Goal: Task Accomplishment & Management: Use online tool/utility

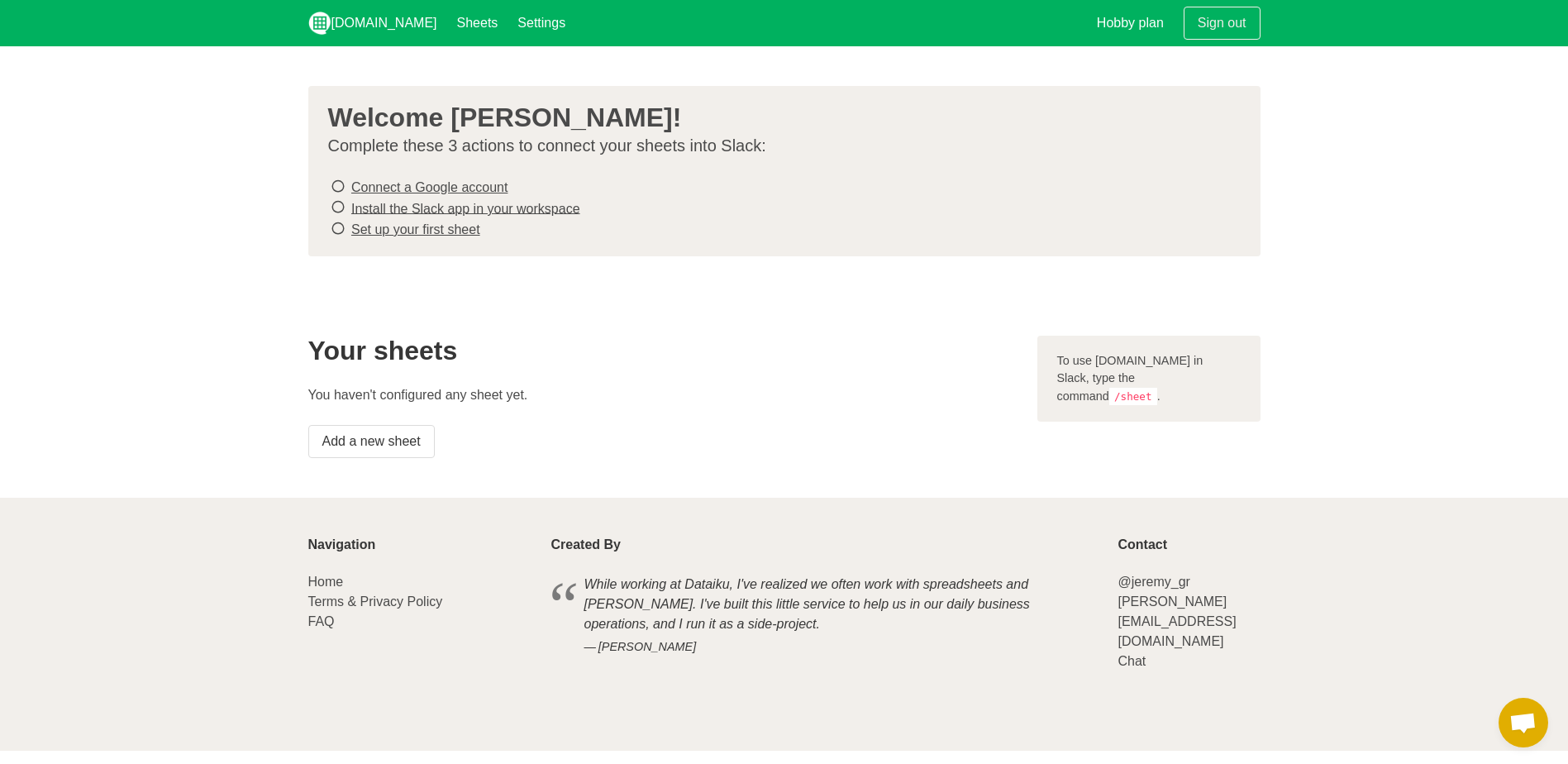
click at [399, 188] on link "Connect a Google account" at bounding box center [429, 187] width 157 height 14
click at [508, 208] on link "Install the Slack app in your workspace" at bounding box center [465, 208] width 229 height 14
click at [443, 230] on link "Set up your first sheet" at bounding box center [415, 229] width 129 height 14
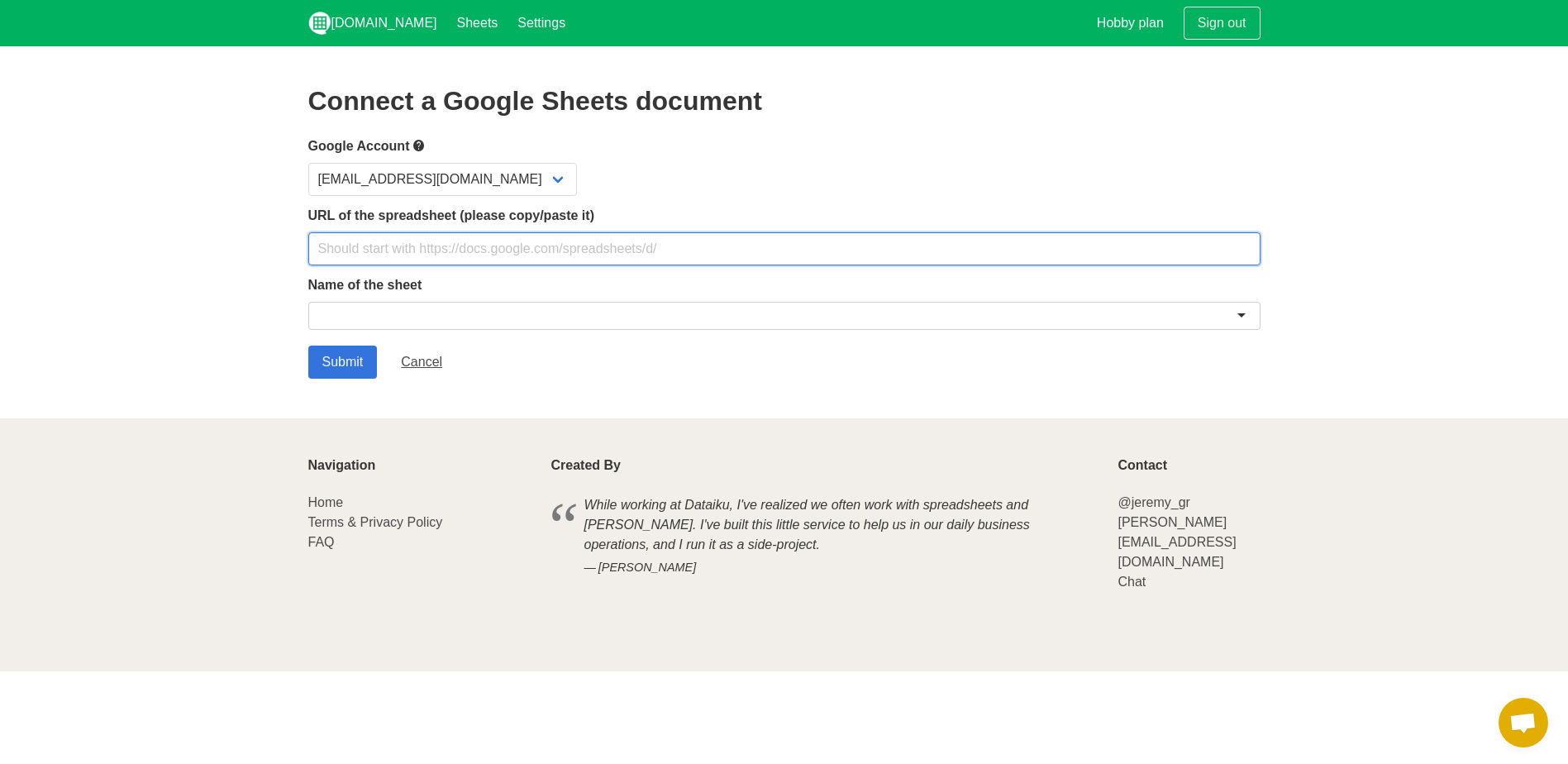
click at [583, 255] on input "text" at bounding box center [784, 248] width 953 height 33
click at [431, 247] on input "text" at bounding box center [784, 248] width 953 height 33
paste input "https://docs.google.com/spreadsheets/d/1zXu6PA2qOdLQEj7OQ3QgPnIVuCXkkP5V6gCLFXM…"
type input "https://docs.google.com/spreadsheets/d/1zXu6PA2qOdLQEj7OQ3QgPnIVuCXkkP5V6gCLFXM…"
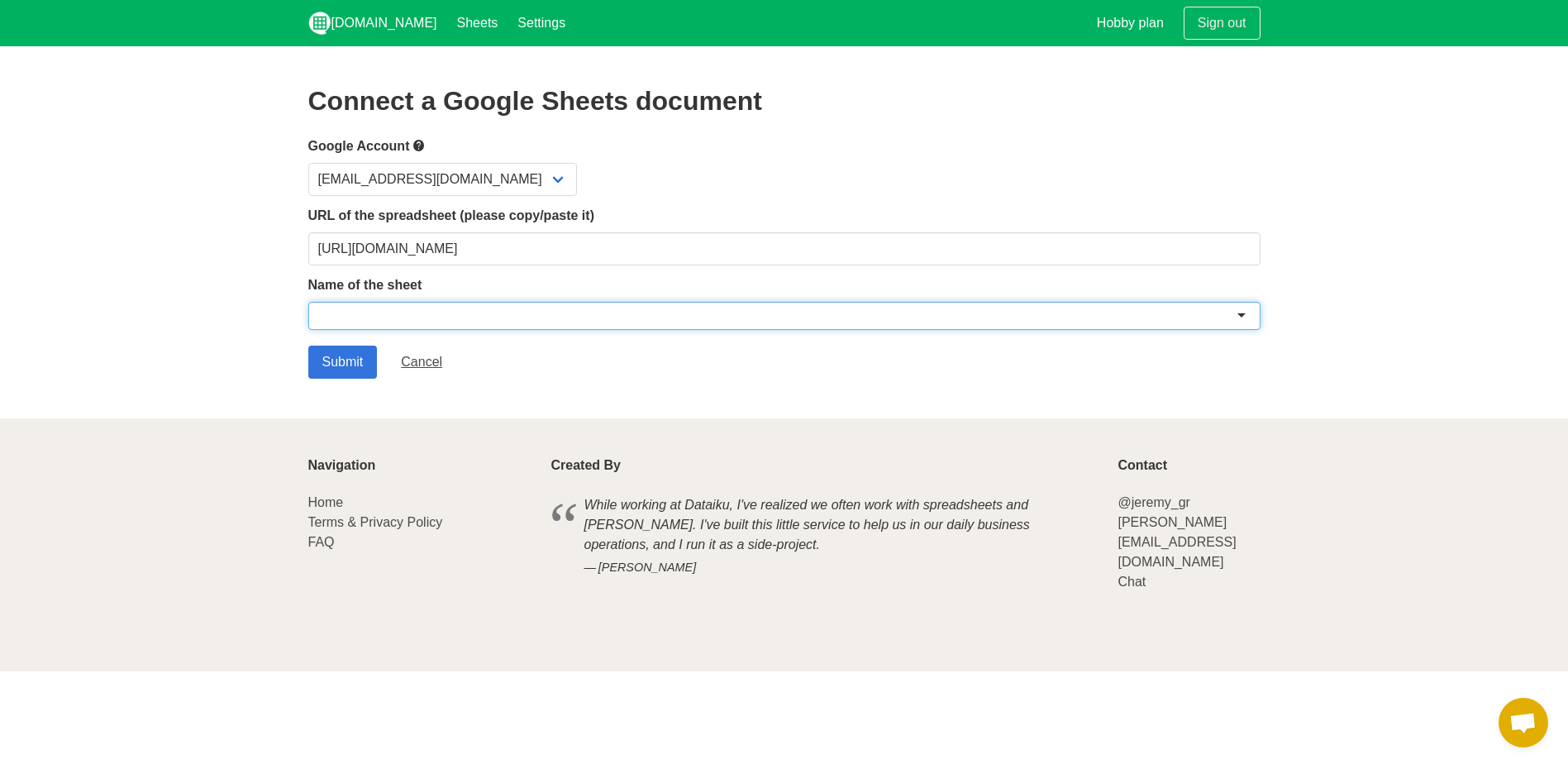
click at [437, 304] on div at bounding box center [784, 316] width 953 height 28
click at [486, 322] on div at bounding box center [784, 316] width 953 height 28
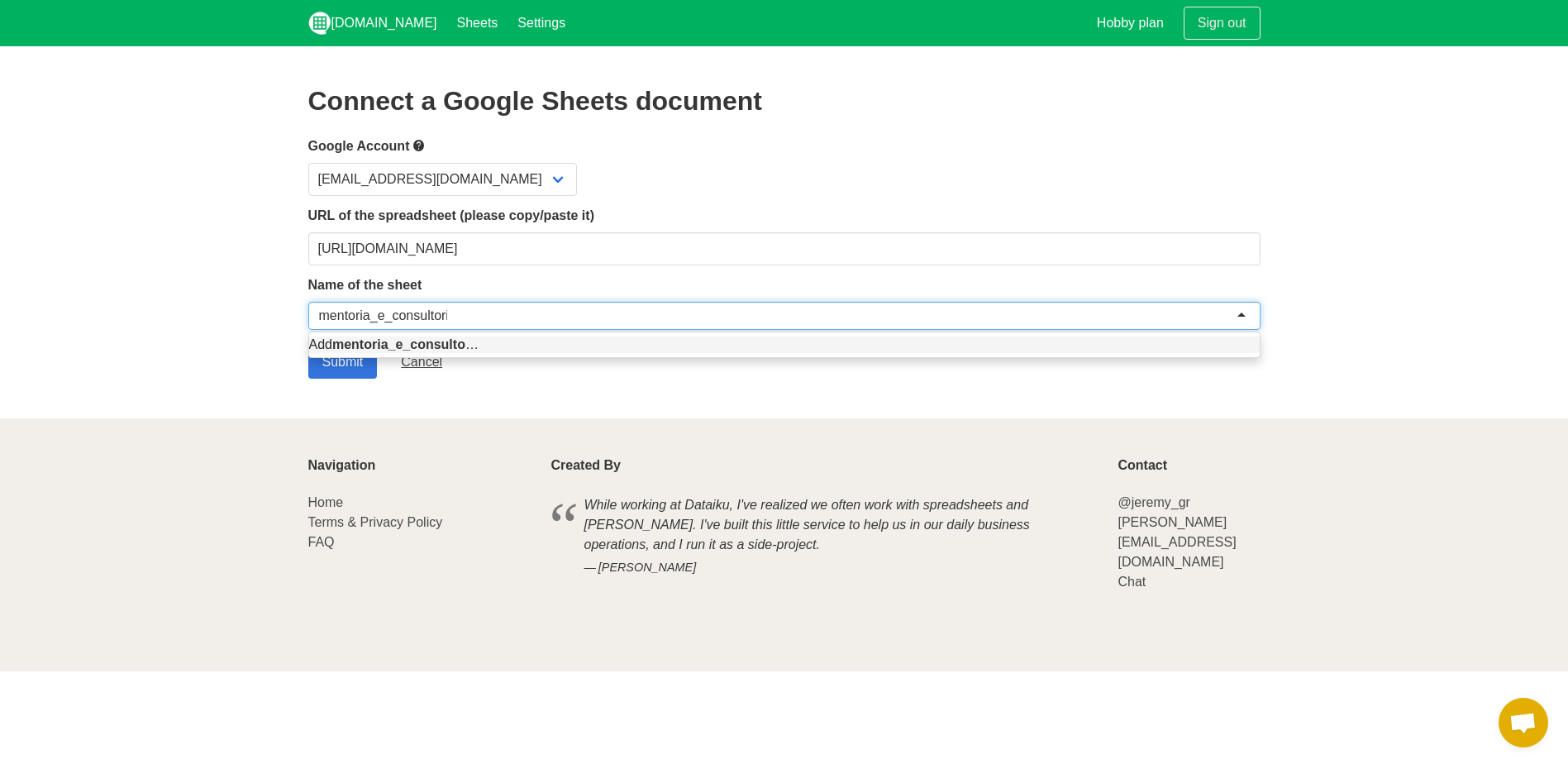
type input "mentoria_e_consultoria"
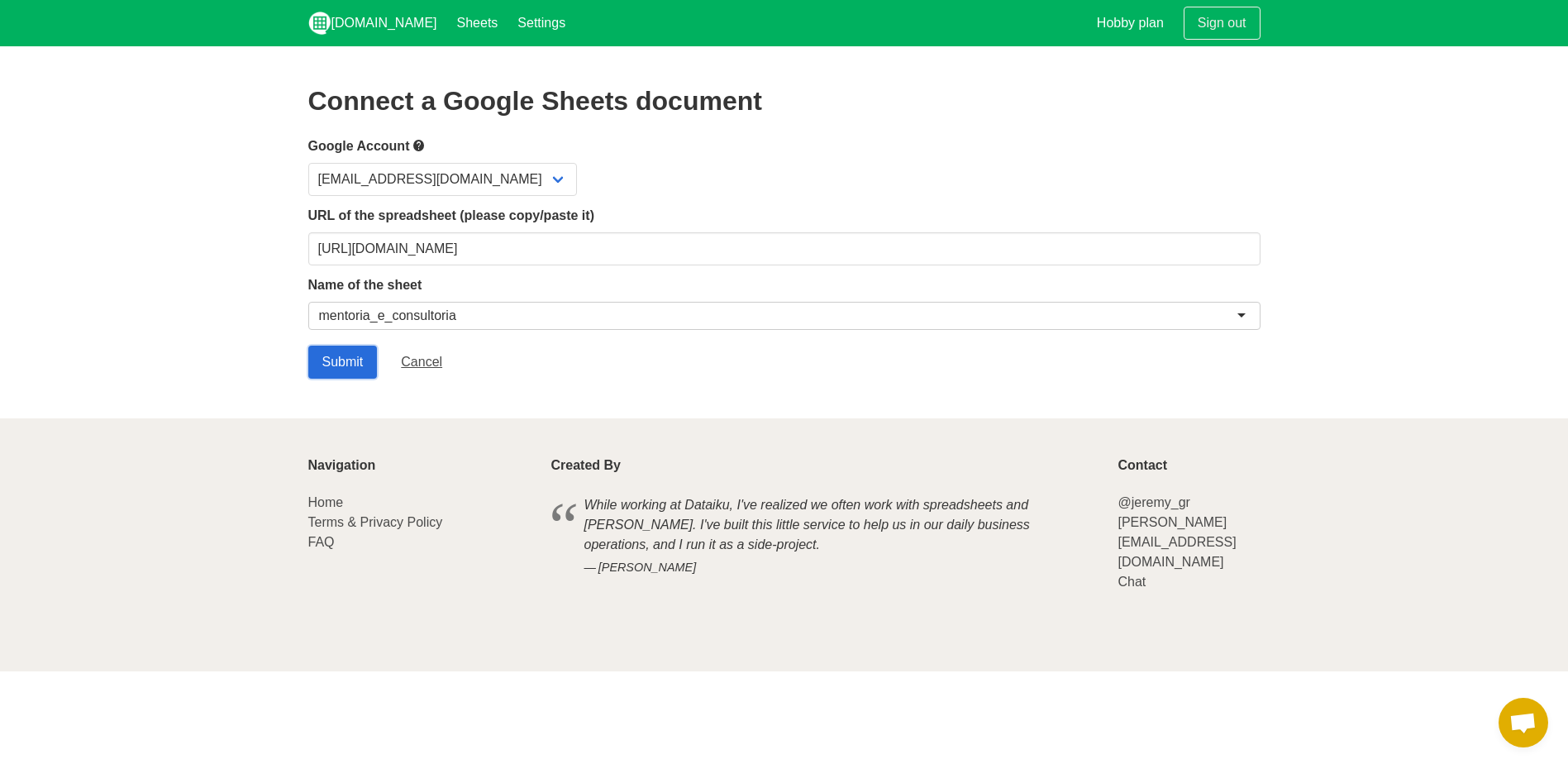
drag, startPoint x: 353, startPoint y: 374, endPoint x: 362, endPoint y: 373, distance: 9.1
click at [353, 374] on input "Submit" at bounding box center [343, 362] width 70 height 33
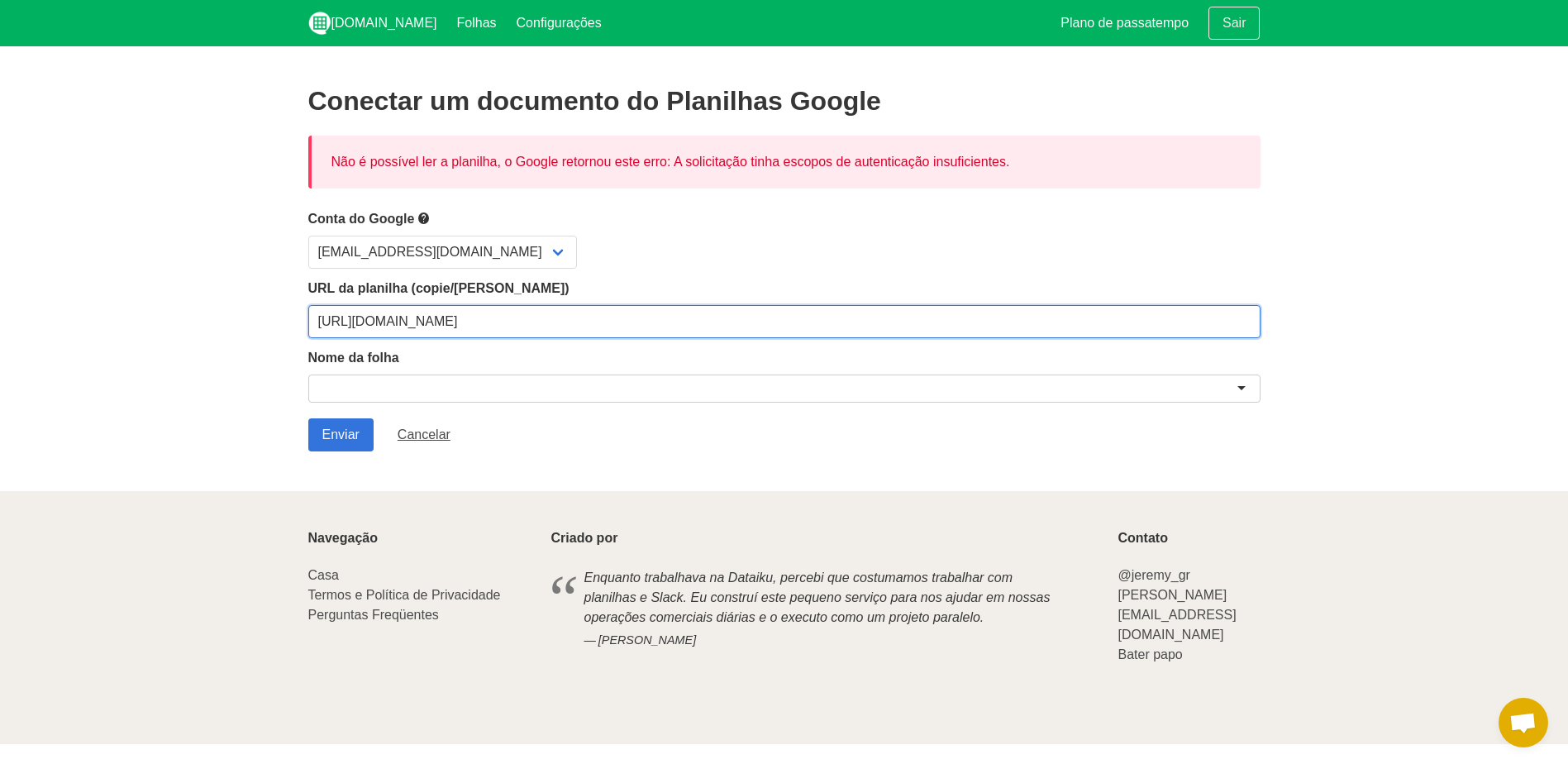
click at [565, 330] on input "[URL][DOMAIN_NAME]" at bounding box center [784, 321] width 953 height 33
click at [1129, 318] on input "[URL][DOMAIN_NAME]" at bounding box center [784, 321] width 953 height 33
paste input "https://docs.google.com/spreadsheets/d/1zXu6PA2qOdLQEj7OQ3QgPnIVuCXkkP5V6gCLFXM…"
type input "https://docs.google.com/spreadsheets/d/1zXu6PA2qOdLQEj7OQ3QgPnIVuCXkkP5V6gCLFXM…"
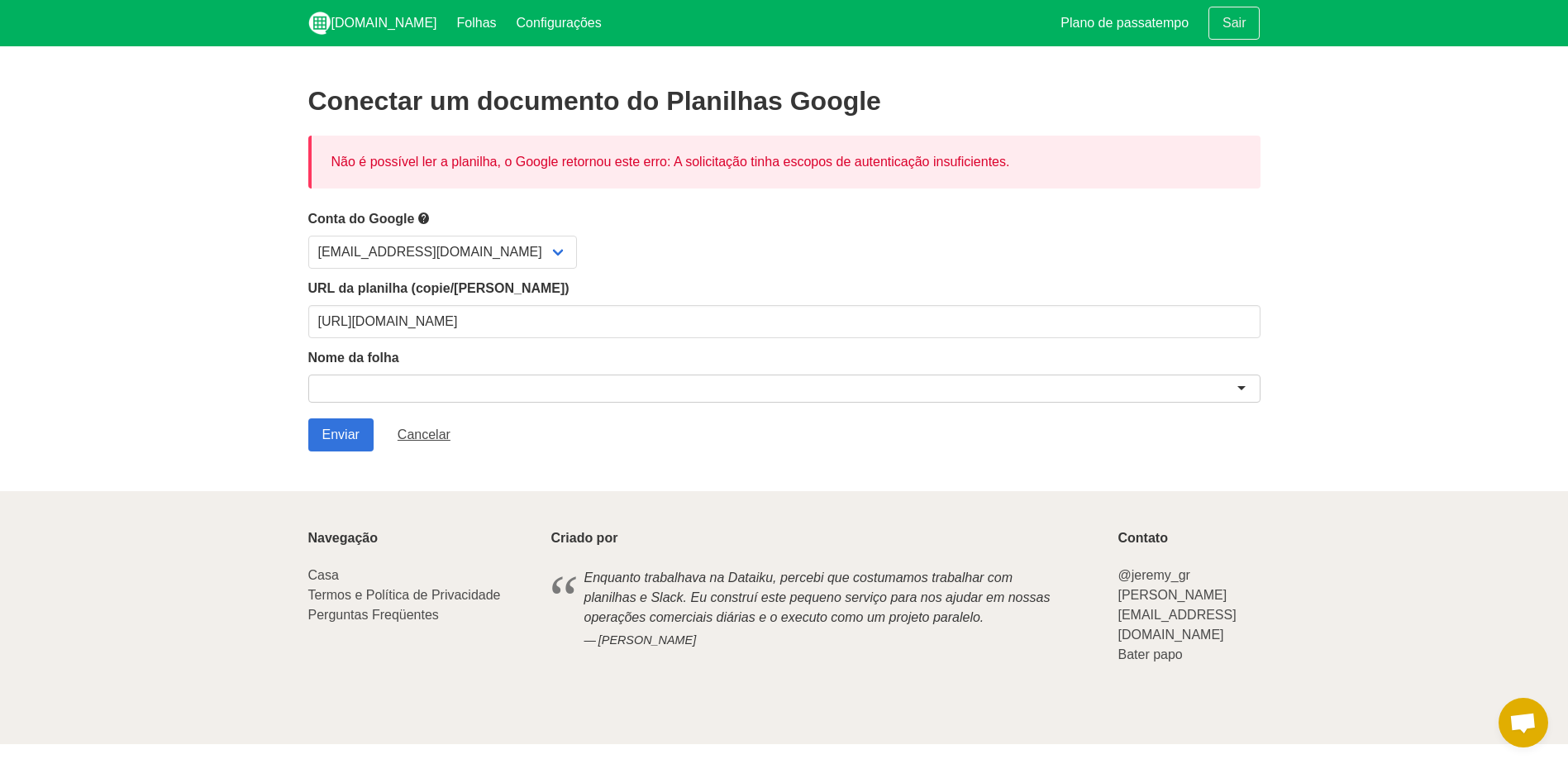
click at [970, 406] on form "Conta do Google gabrielsellerpro@gmail.com URL da planilha (copie/cole) https:/…" at bounding box center [784, 330] width 953 height 243
click at [989, 390] on div at bounding box center [784, 388] width 953 height 28
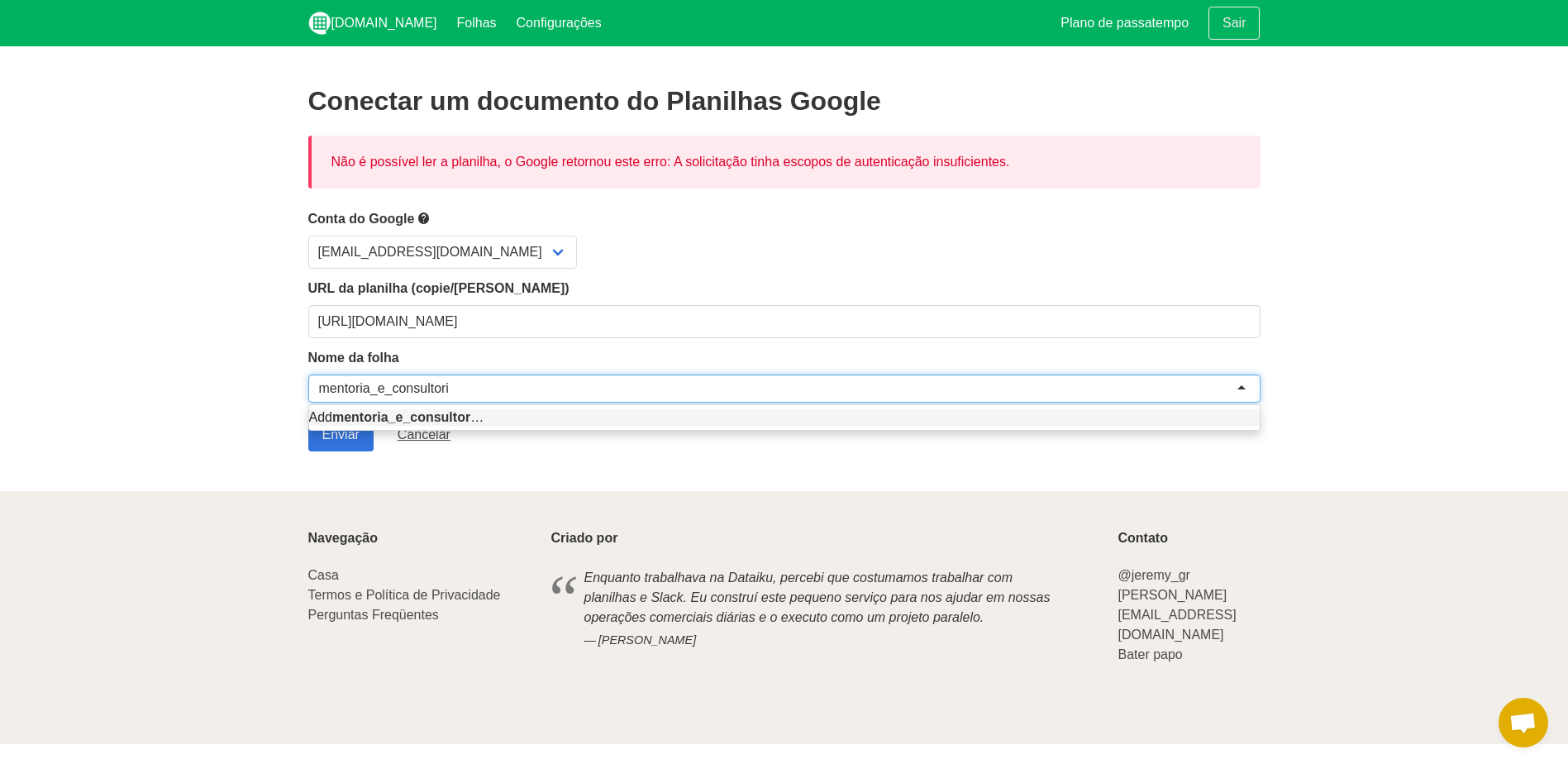
type input "mentoria_e_consultoria"
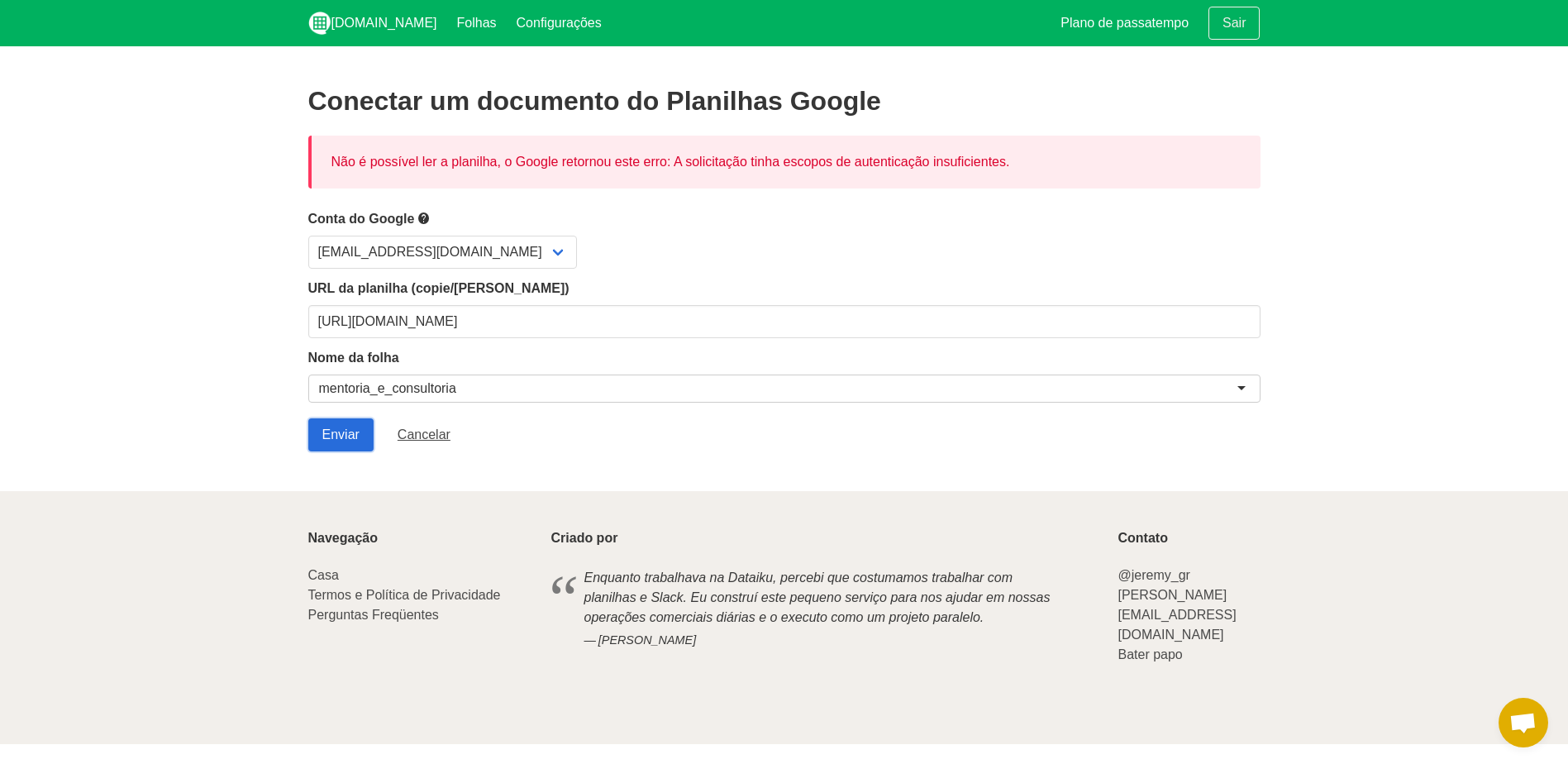
click at [339, 428] on input "Submit" at bounding box center [341, 434] width 66 height 33
click at [467, 262] on select "[EMAIL_ADDRESS][DOMAIN_NAME]" at bounding box center [442, 252] width 268 height 33
click at [474, 258] on select "[EMAIL_ADDRESS][DOMAIN_NAME]" at bounding box center [442, 252] width 268 height 33
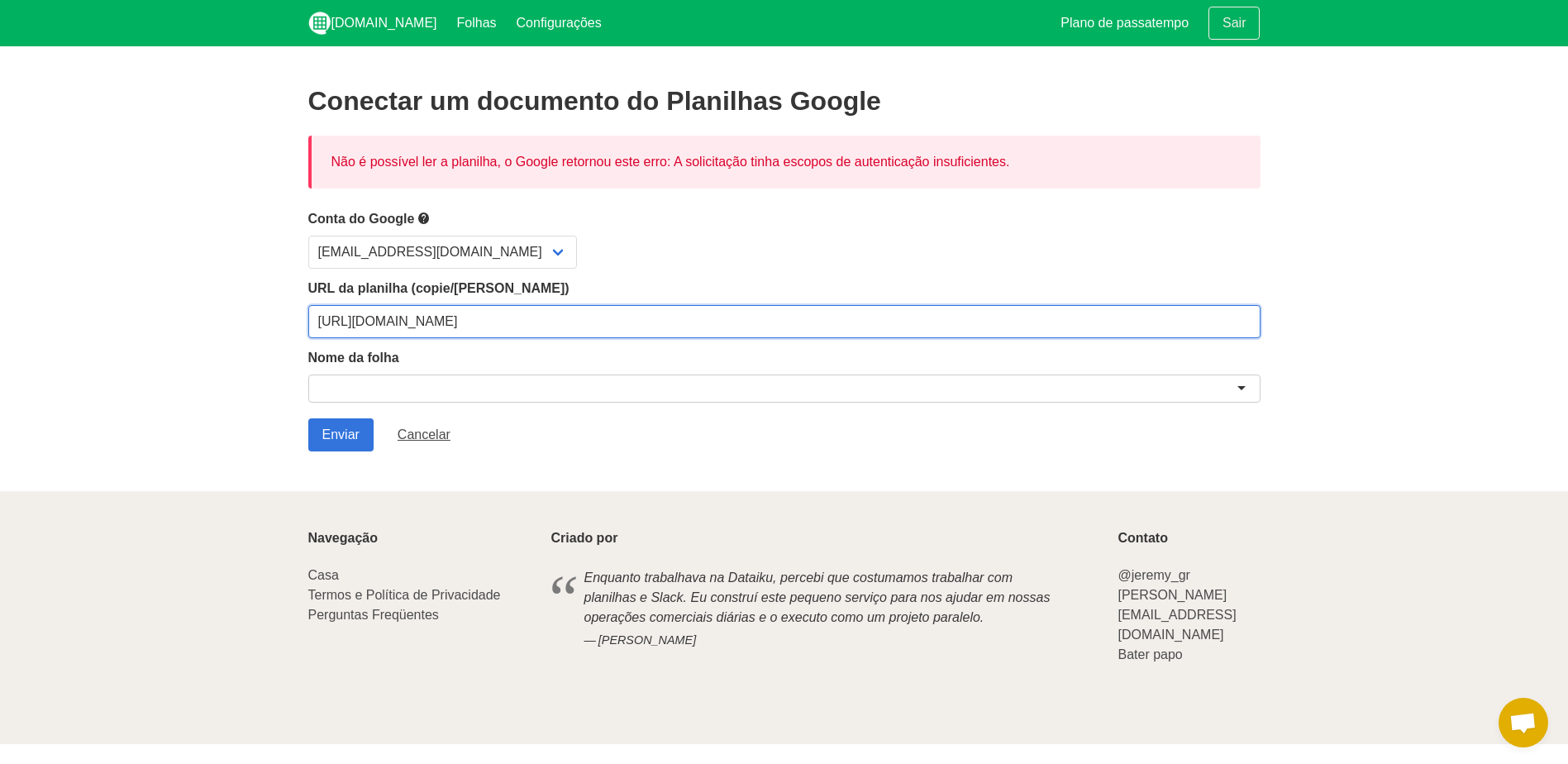
click at [456, 321] on input "[URL][DOMAIN_NAME]" at bounding box center [784, 321] width 953 height 33
paste input "usp=sharing"
type input "https://docs.google.com/spreadsheets/d/1zXu6PA2qOdLQEj7OQ3QgPnIVuCXkkP5V6gCLFXM…"
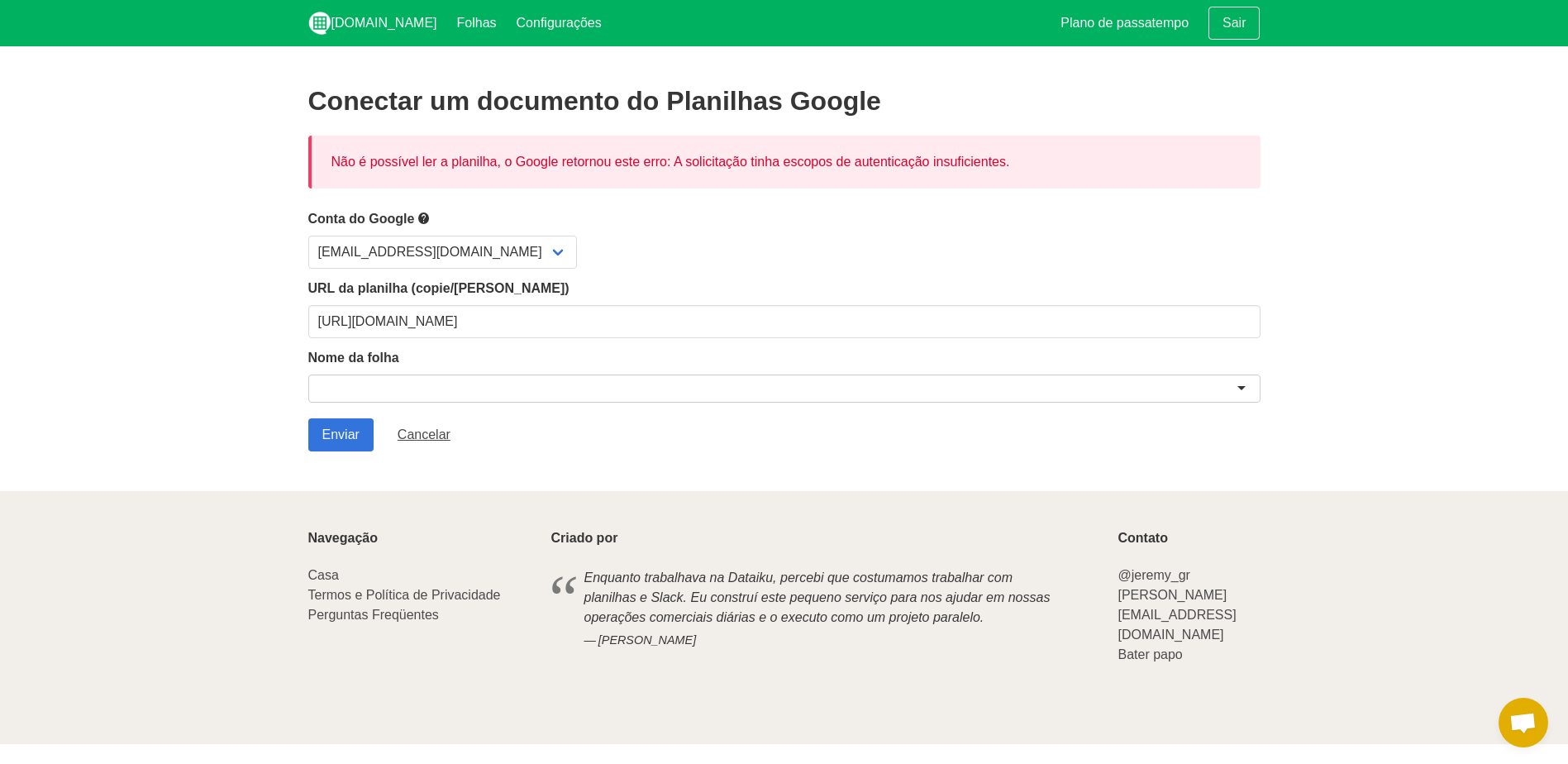
click at [435, 386] on div at bounding box center [784, 388] width 953 height 28
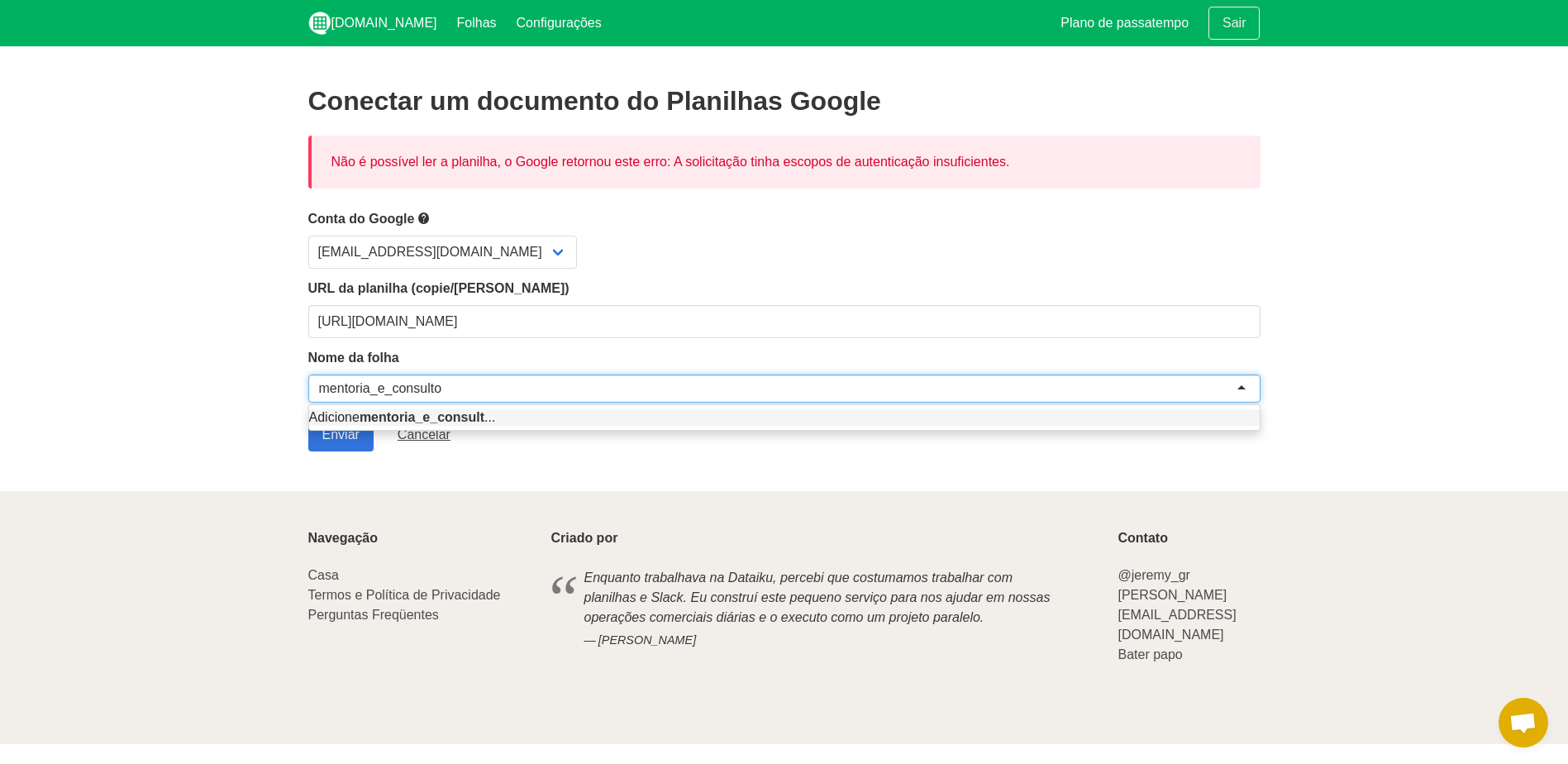
type input "mentoria_e_consultoria"
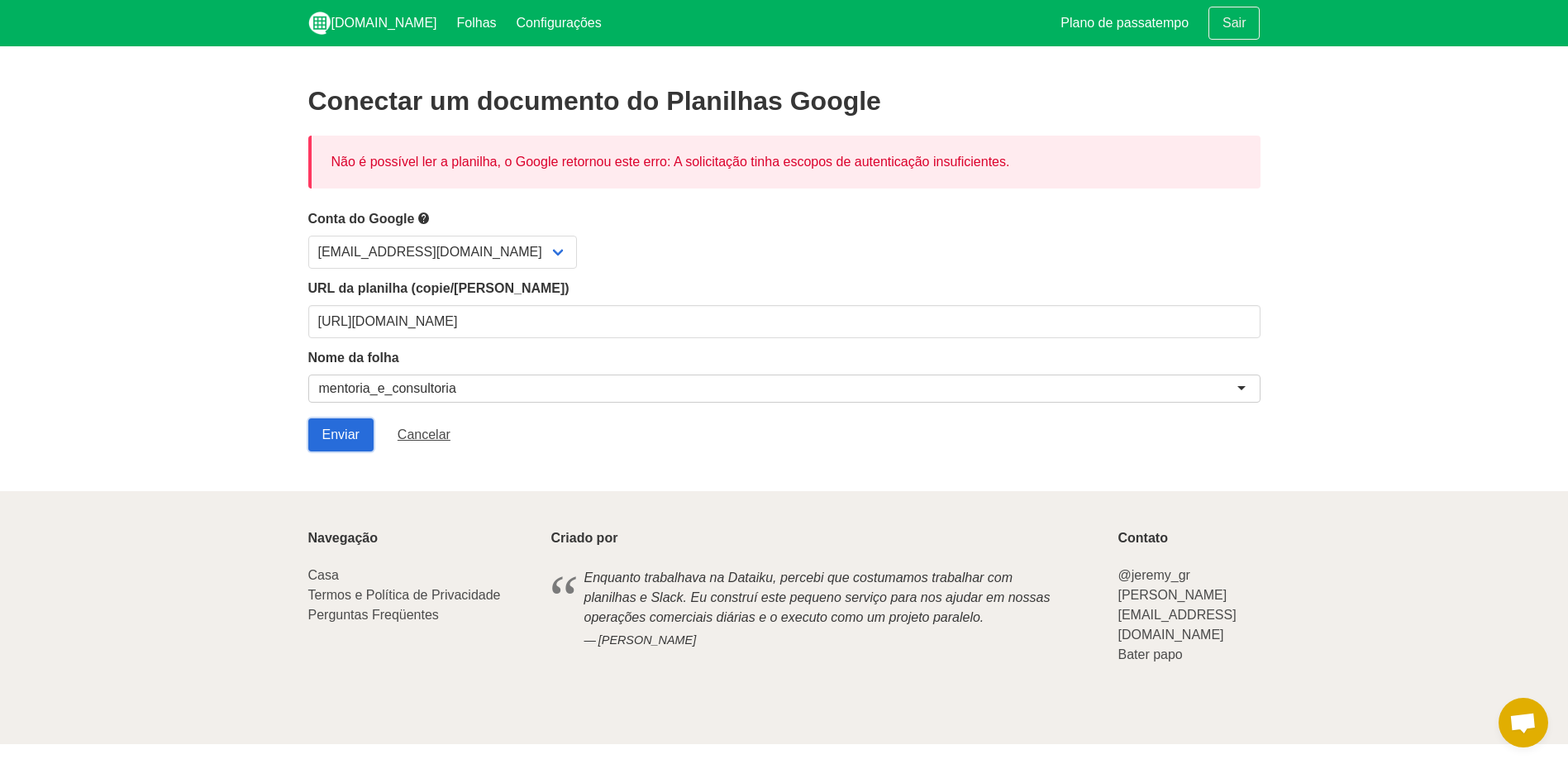
click at [358, 441] on input "Submit" at bounding box center [341, 434] width 66 height 33
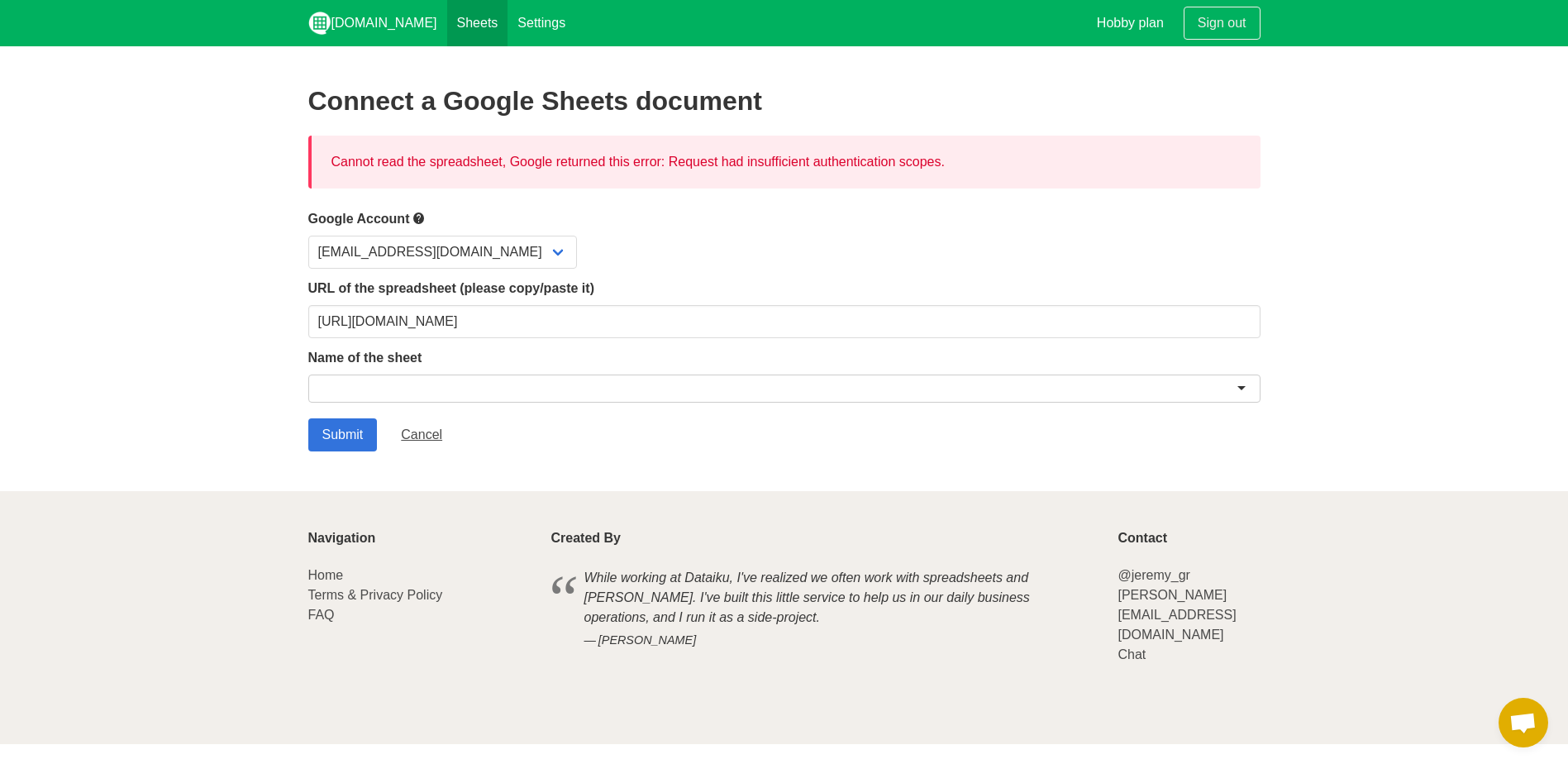
click at [447, 24] on link "Sheets" at bounding box center [477, 23] width 61 height 46
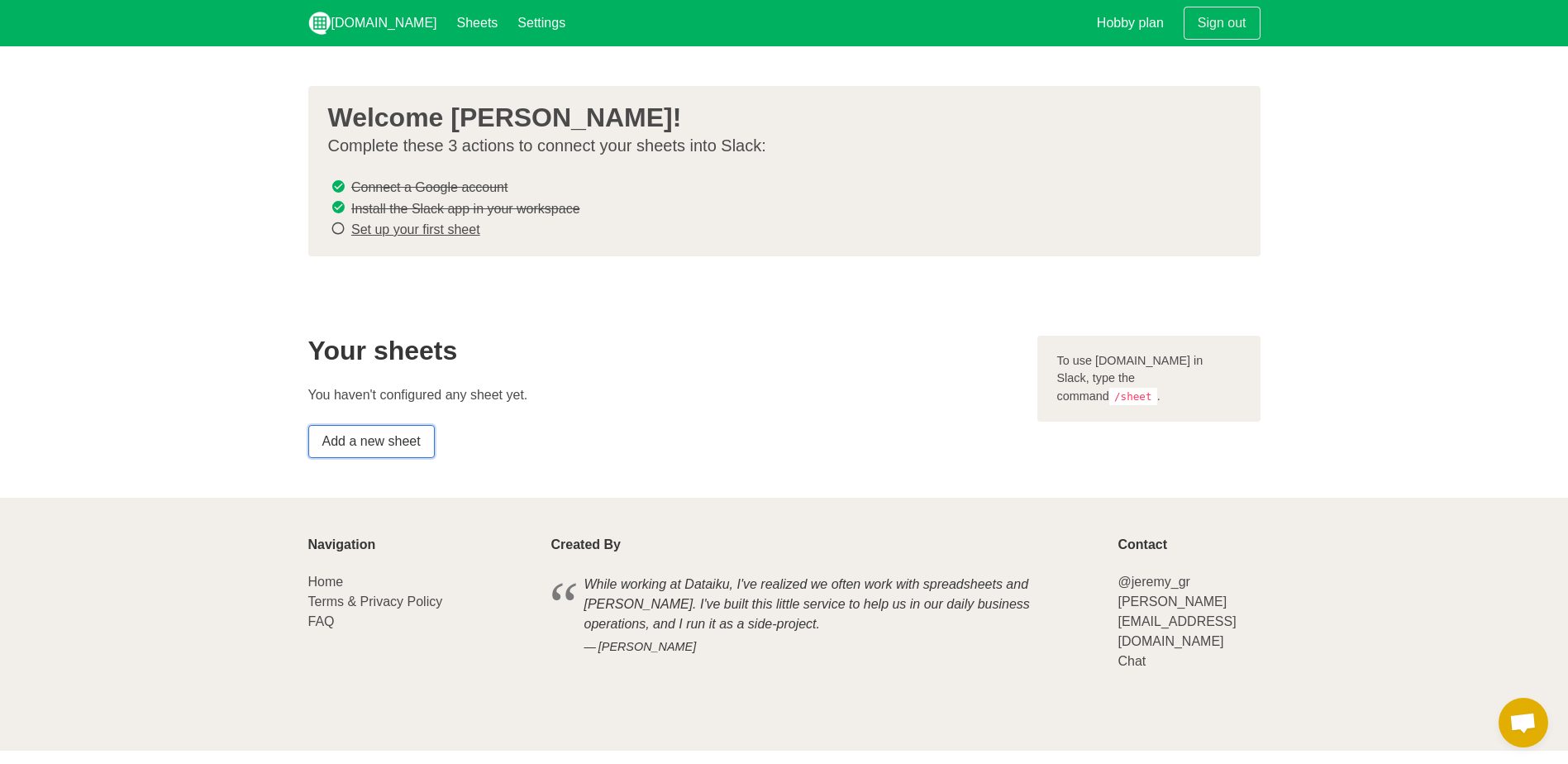
click at [347, 449] on link "Add a new sheet" at bounding box center [371, 441] width 126 height 33
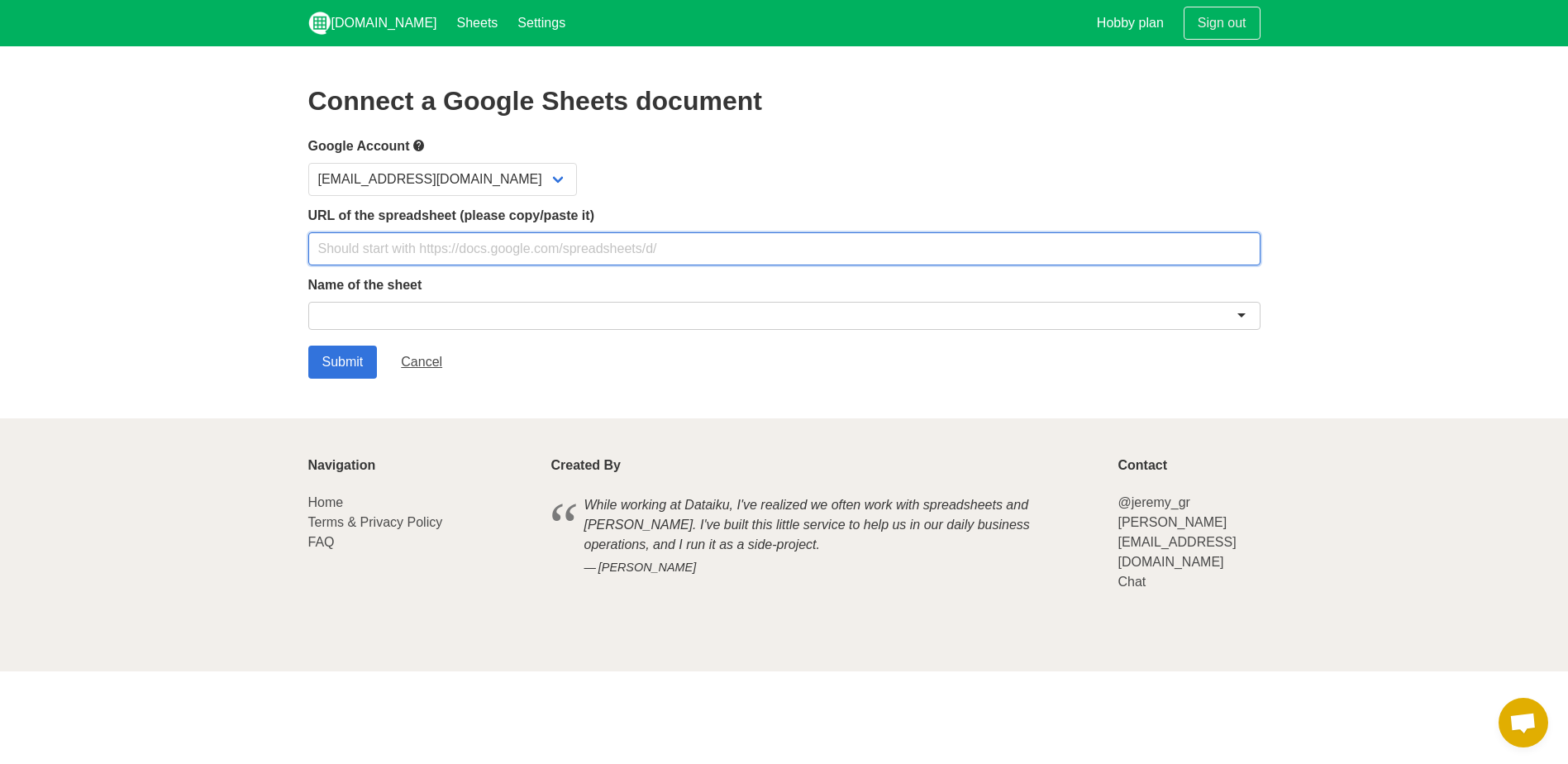
click at [486, 252] on input "text" at bounding box center [784, 248] width 953 height 33
click at [530, 257] on input "text" at bounding box center [784, 248] width 953 height 33
paste input "https://docs.google.com/spreadsheets/d/1zXu6PA2qOdLQEj7OQ3QgPnIVuCXkkP5V6gCLFXM…"
type input "https://docs.google.com/spreadsheets/d/1zXu6PA2qOdLQEj7OQ3QgPnIVuCXkkP5V6gCLFXM…"
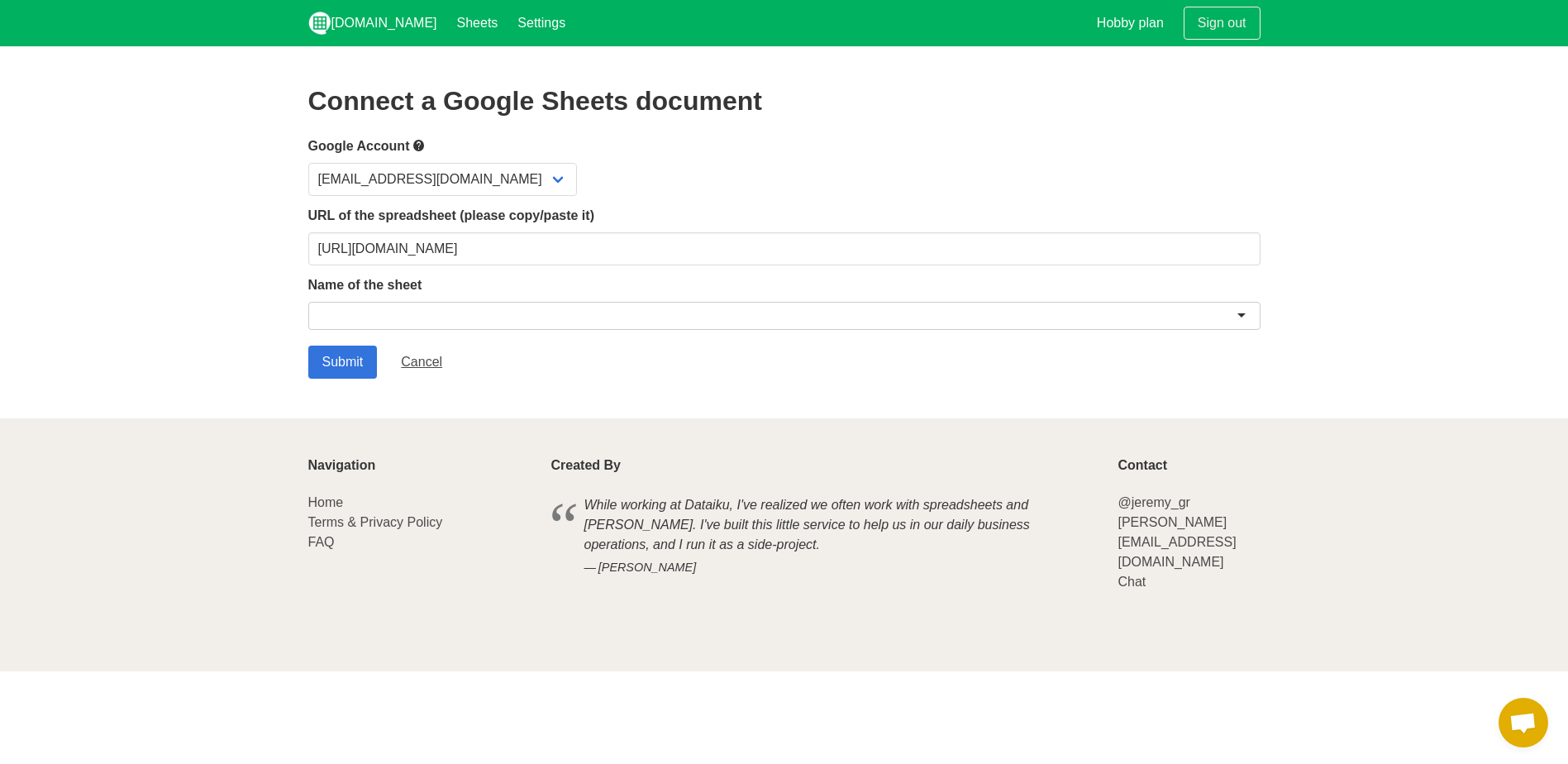
click at [825, 311] on div at bounding box center [784, 316] width 953 height 28
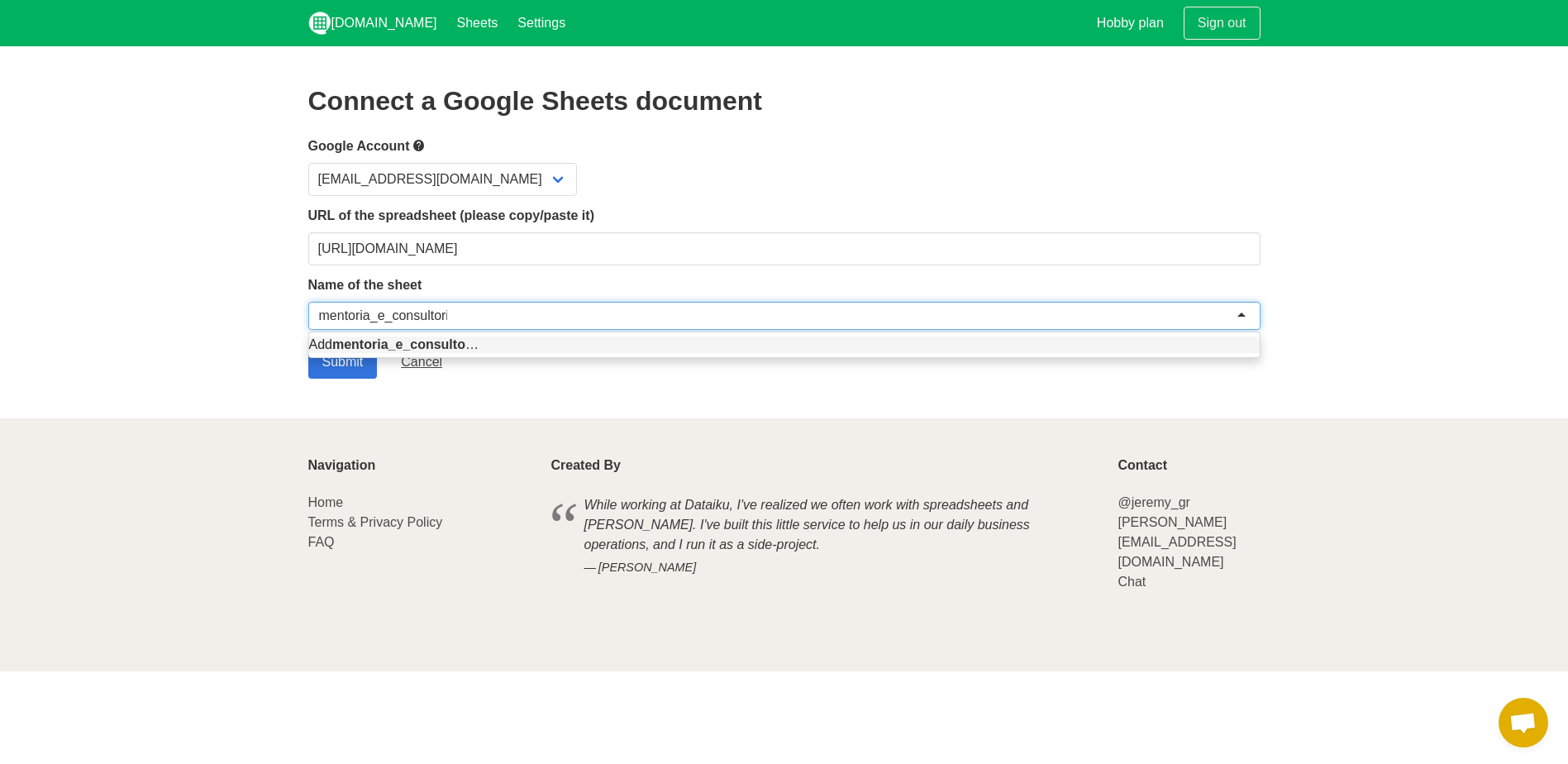
type input "mentoria_e_consultoria"
click at [714, 334] on div "Add mentoria_e_consultoria …" at bounding box center [784, 344] width 951 height 24
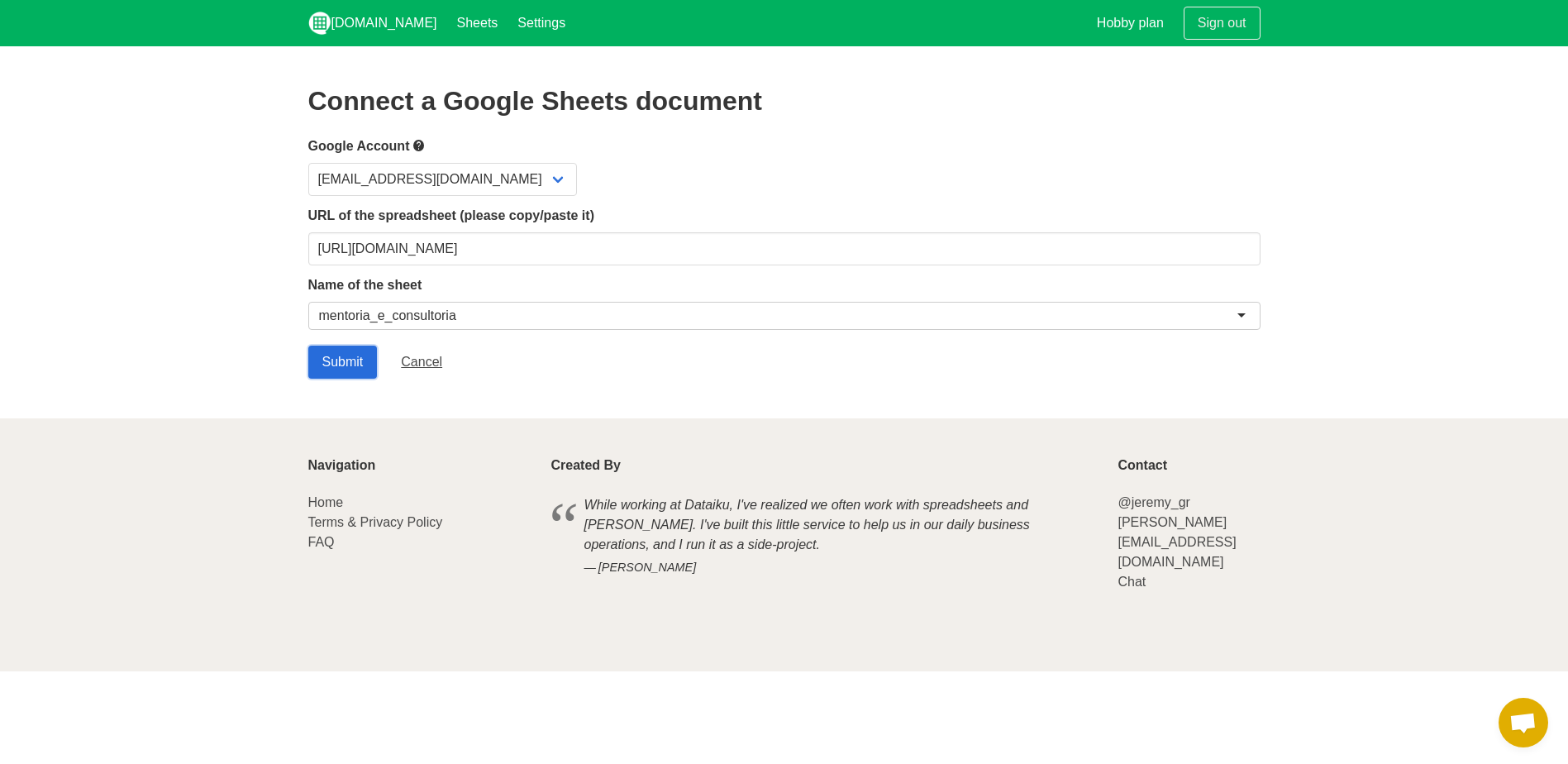
click at [342, 363] on input "Submit" at bounding box center [343, 362] width 70 height 33
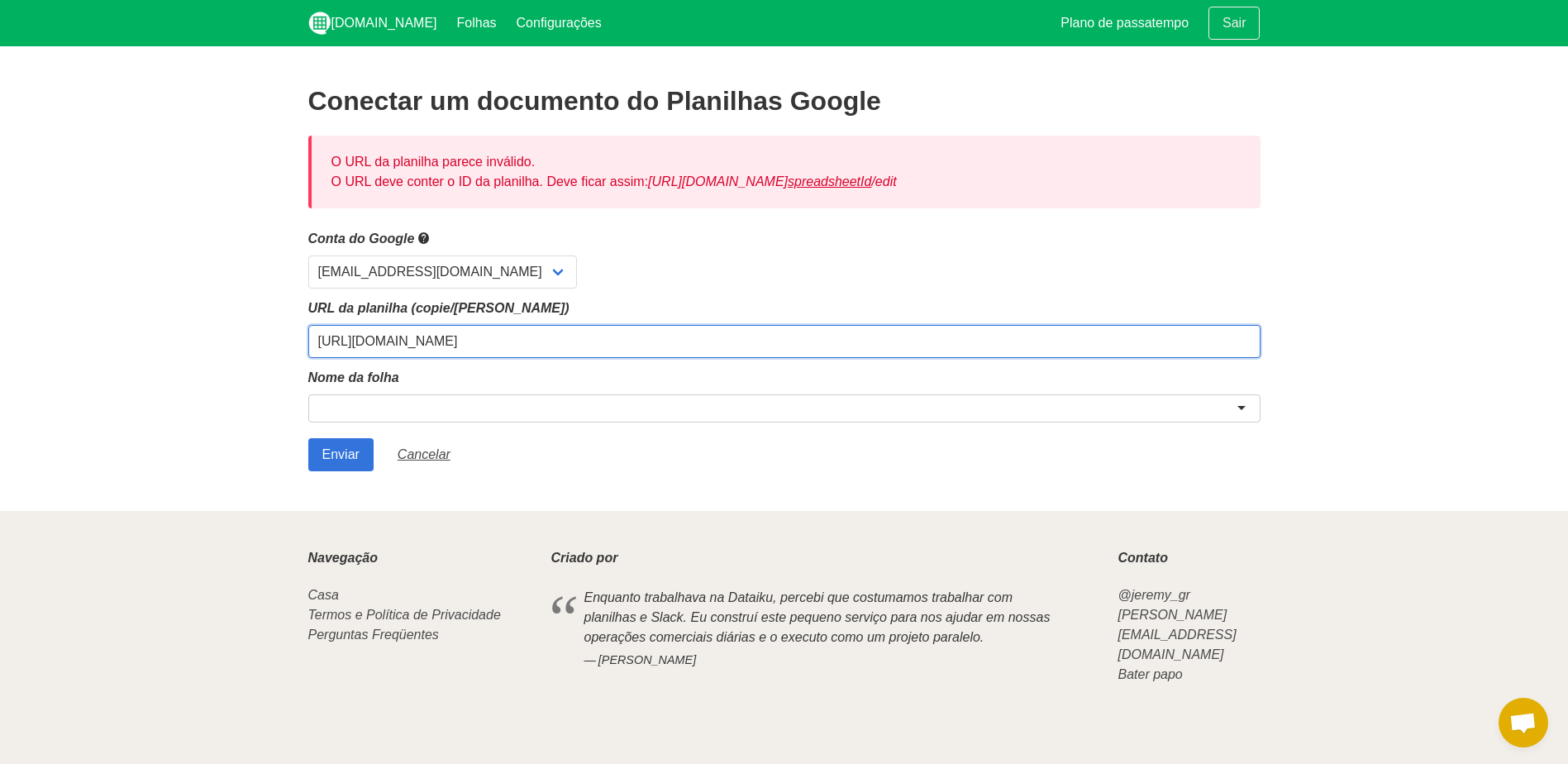
click at [443, 349] on input "https://docs.google.com/spreadsheets/d/1zXu6PA2qOdLQEj7OQ3QgPnIVuCXkkP5V6gCLFXM…" at bounding box center [784, 341] width 953 height 33
click at [979, 337] on input "https://docs.google.com/spreadsheets/d/1zXu6PA2qOdLQEj7OQ3QgPnIVuCXkkP5V6gCLFXM…" at bounding box center [784, 341] width 953 height 33
paste input "/edit?gid=180301563#gid=180301563"
type input "https://docs.google.com/spreadsheets/d/1zXu6PA2qOdLQEj7OQ3QgPnIVuCXkkP5V6gCLFXM…"
paste input "https://docs.google.com/spreadsheets/d/1zXu6PA2qOdLQEj7OQ3QgPnIVuCXkkP5V6gCLFXM…"
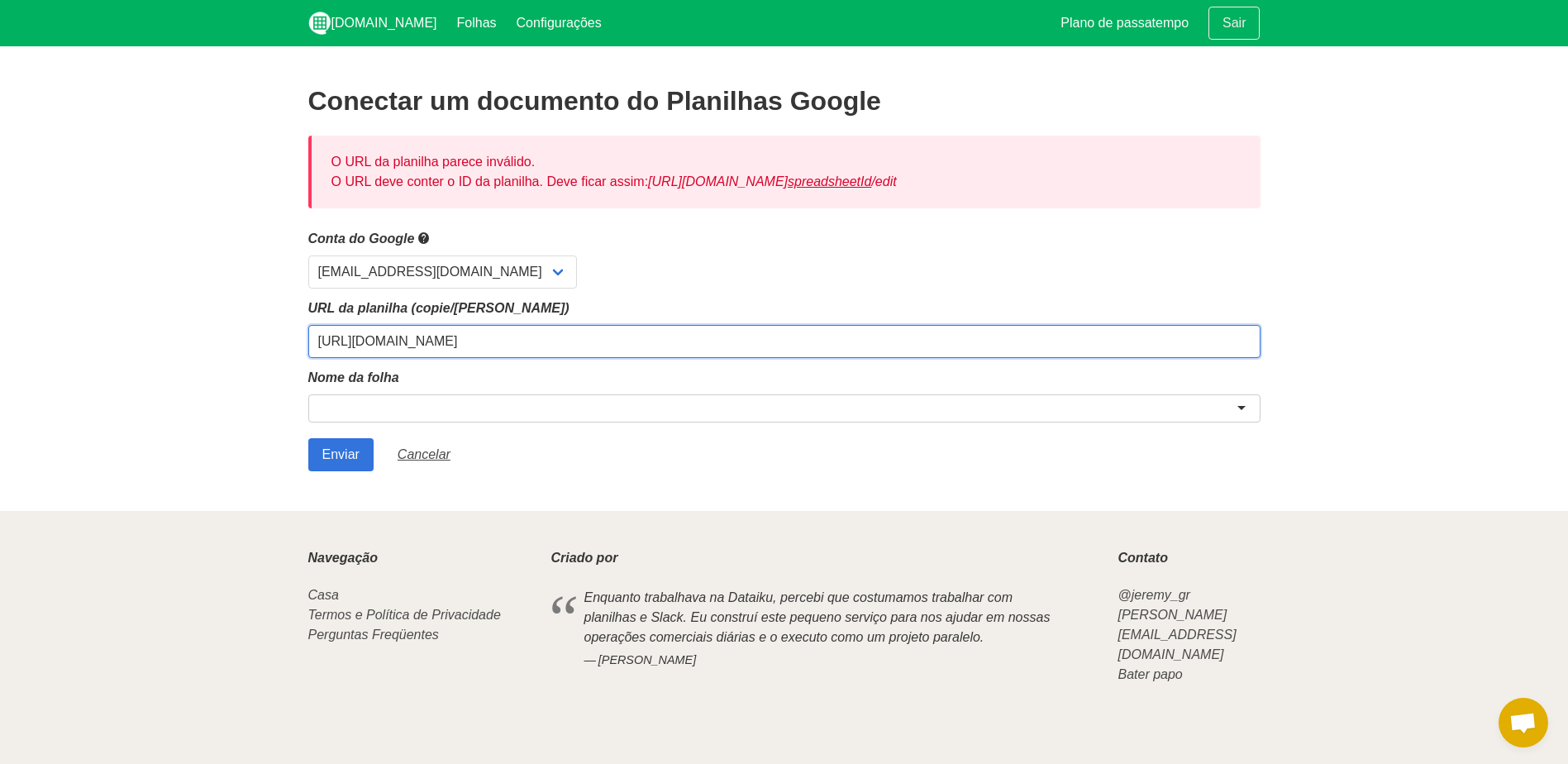
type input "https://docs.google.com/spreadsheets/d/1zXu6PA2qOdLQEj7OQ3QgPnIVuCXkkP5V6gCLFXM…"
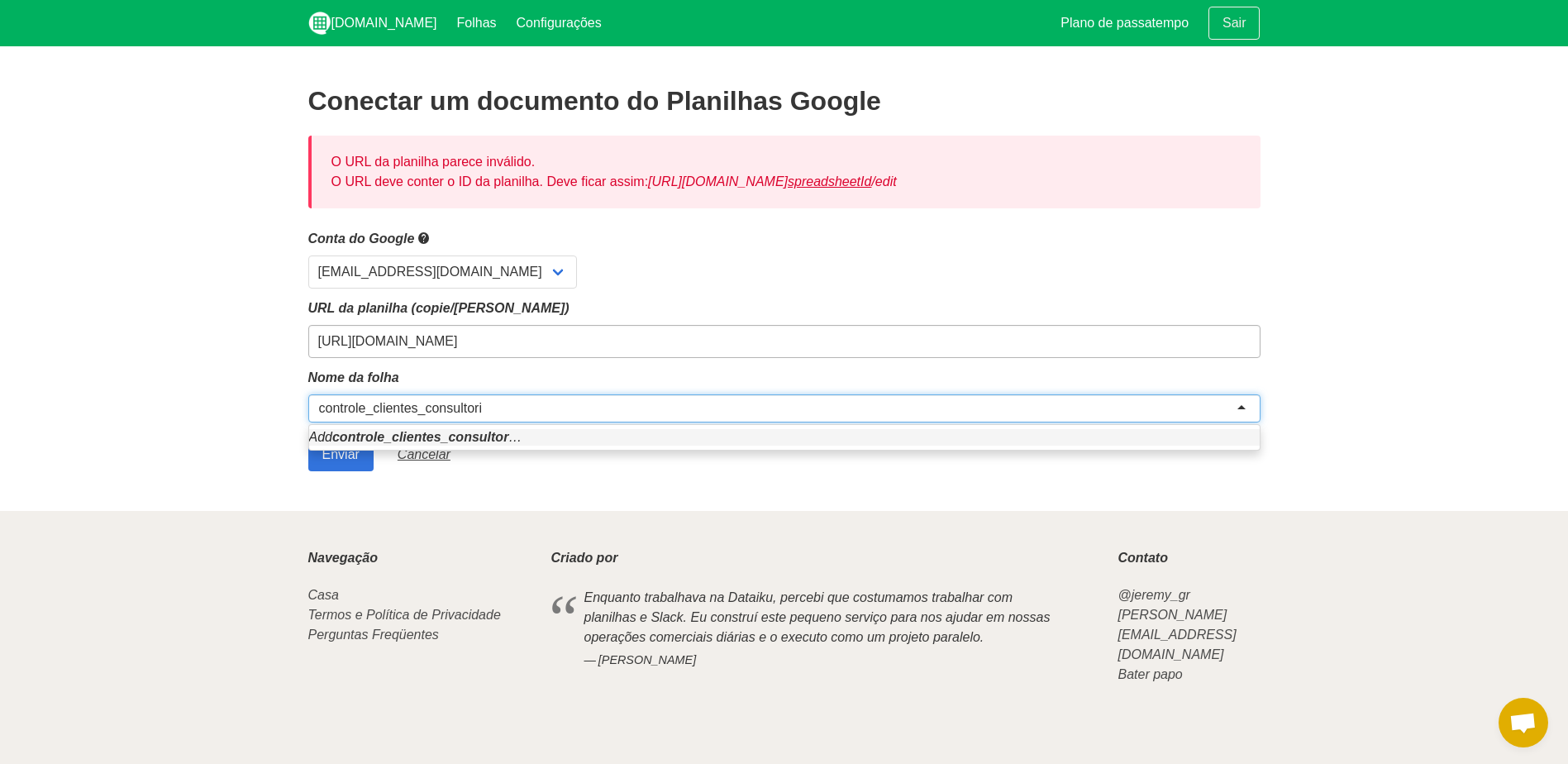
type input "controle_clientes_consultoria"
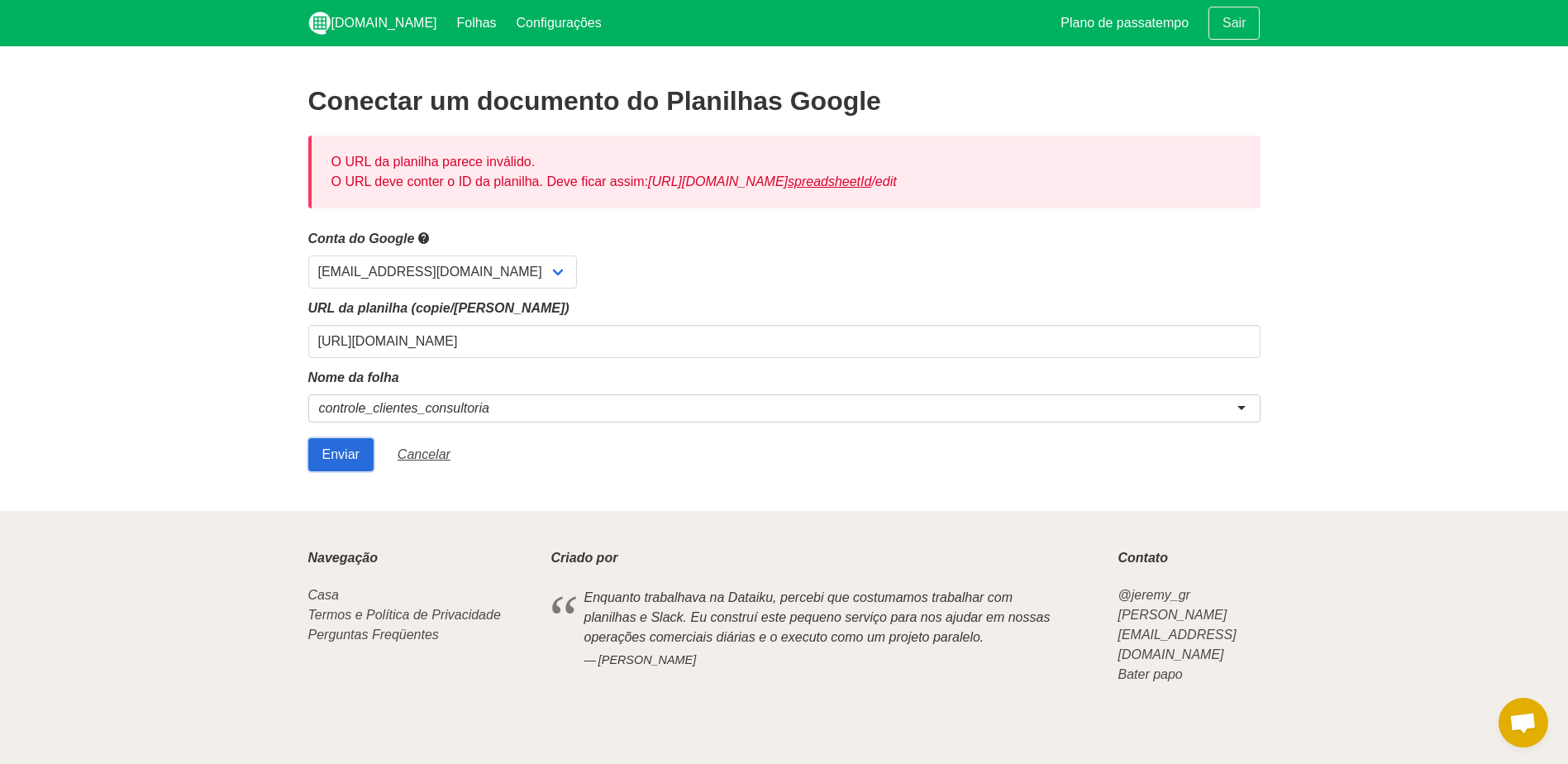
click at [344, 442] on input "Submit" at bounding box center [341, 454] width 66 height 33
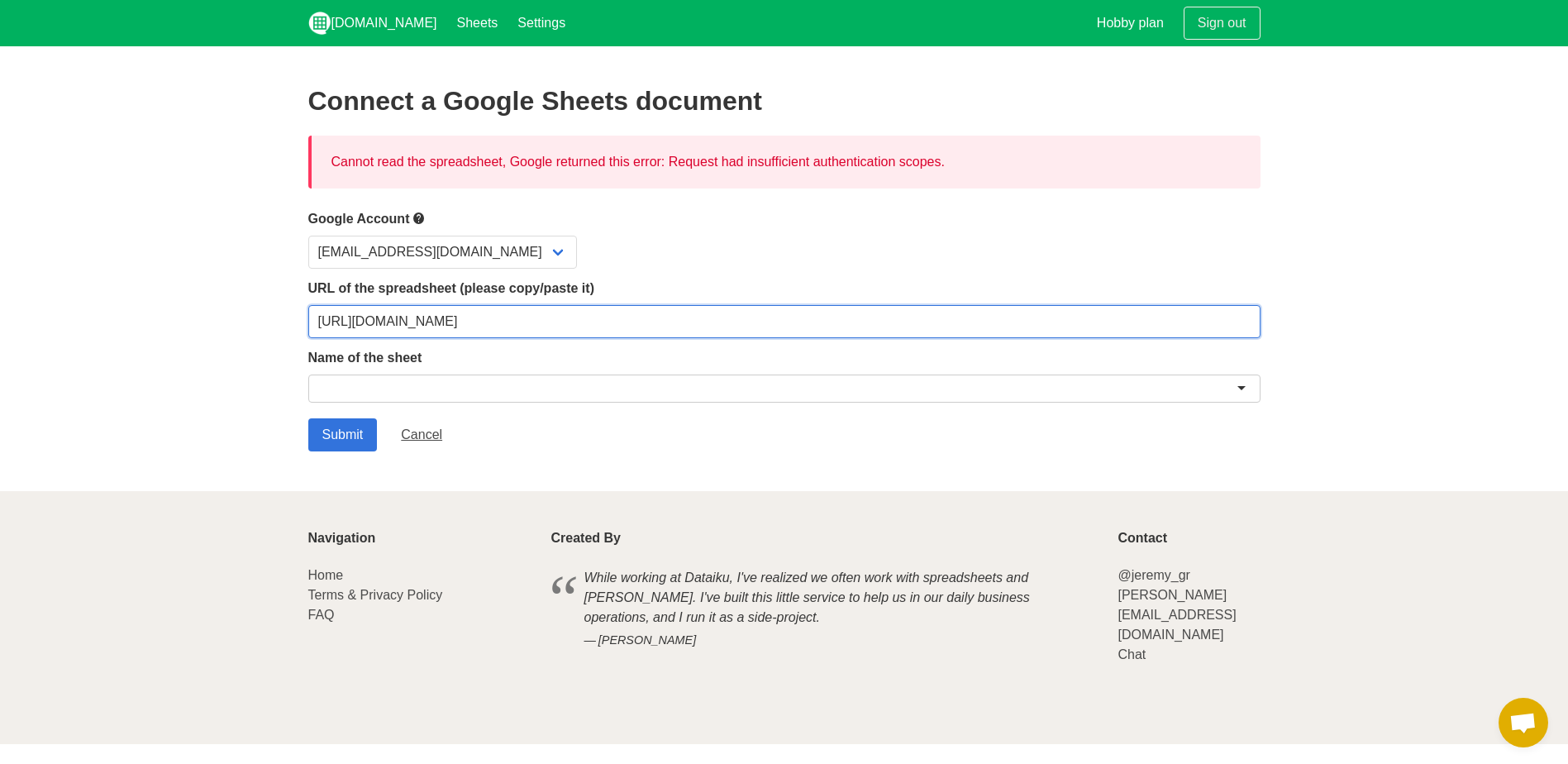
click at [1217, 323] on input "[URL][DOMAIN_NAME]" at bounding box center [784, 321] width 953 height 33
paste input "usp=sharing"
type input "[URL][DOMAIN_NAME]"
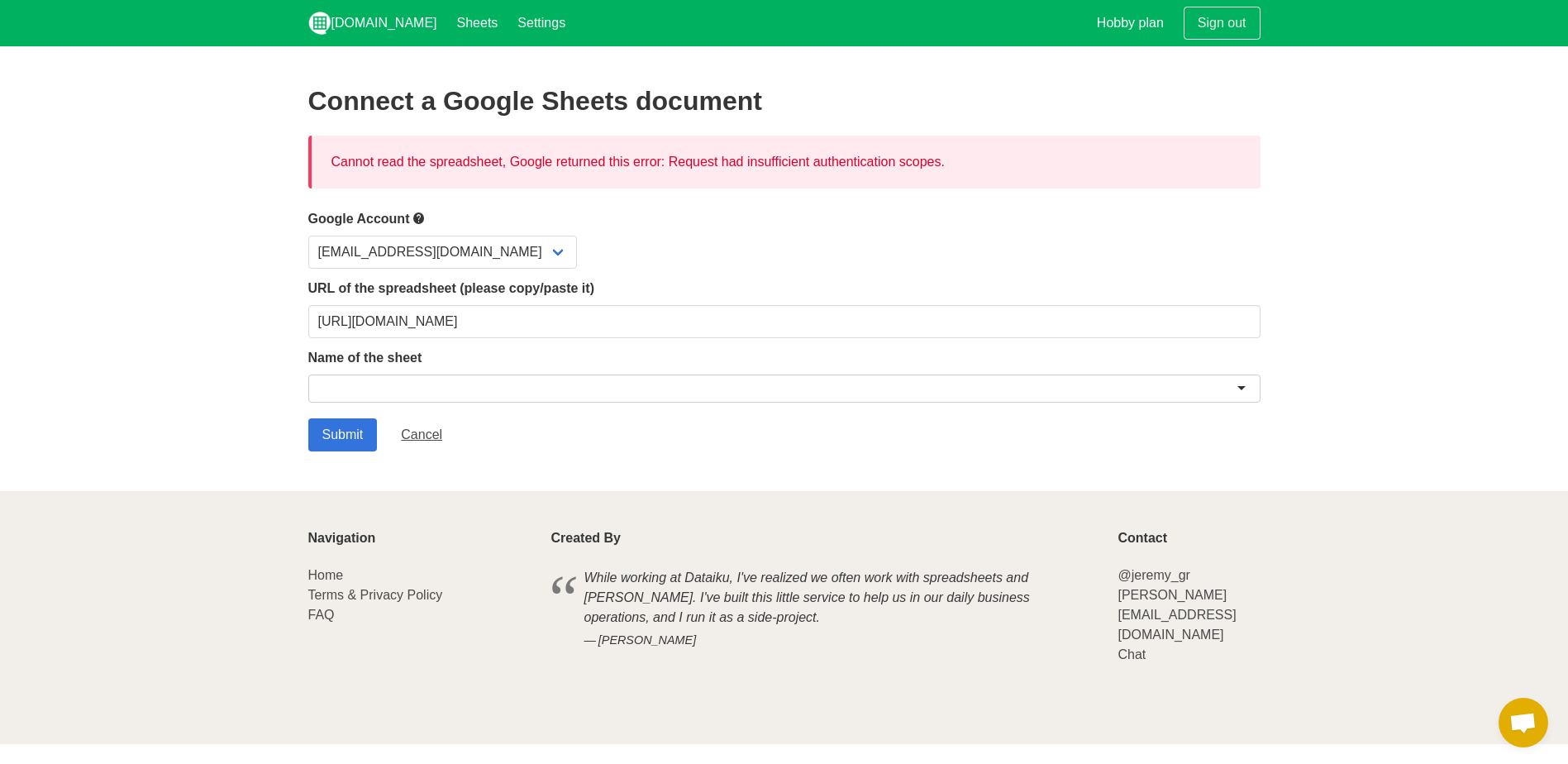
click at [758, 398] on div at bounding box center [784, 388] width 953 height 28
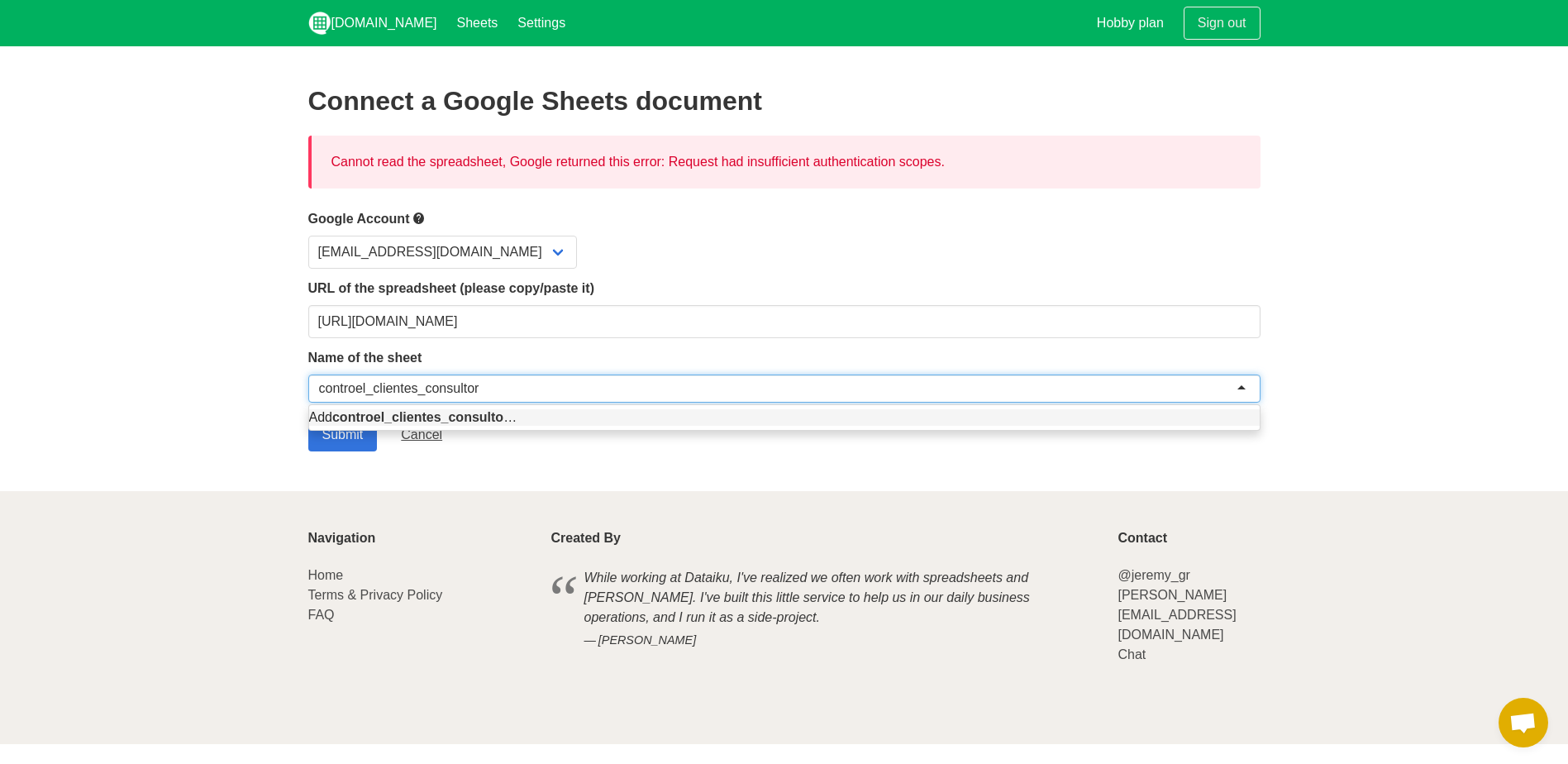
type input "controel_clientes_consultoria"
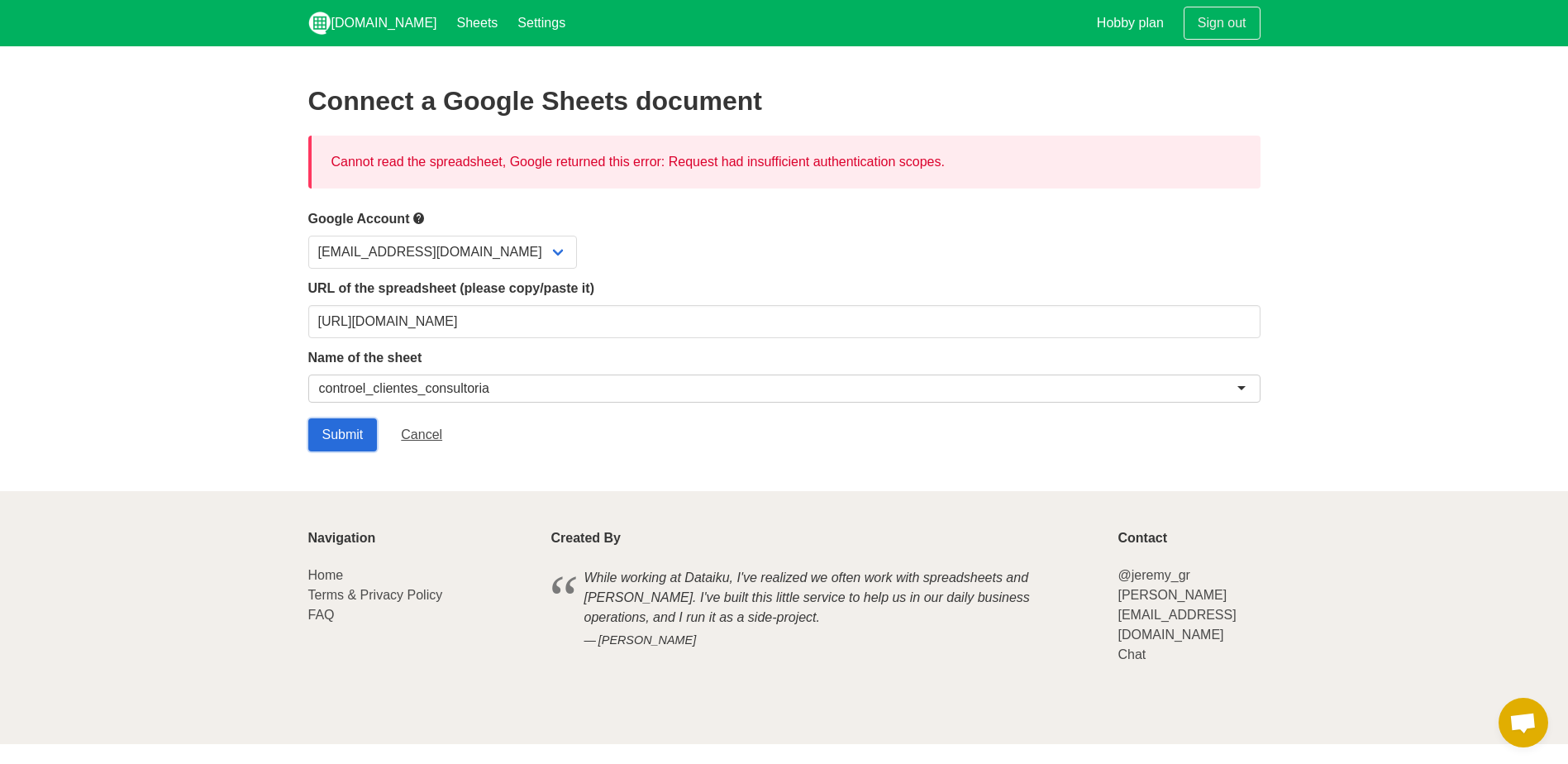
click at [335, 441] on input "Submit" at bounding box center [343, 434] width 70 height 33
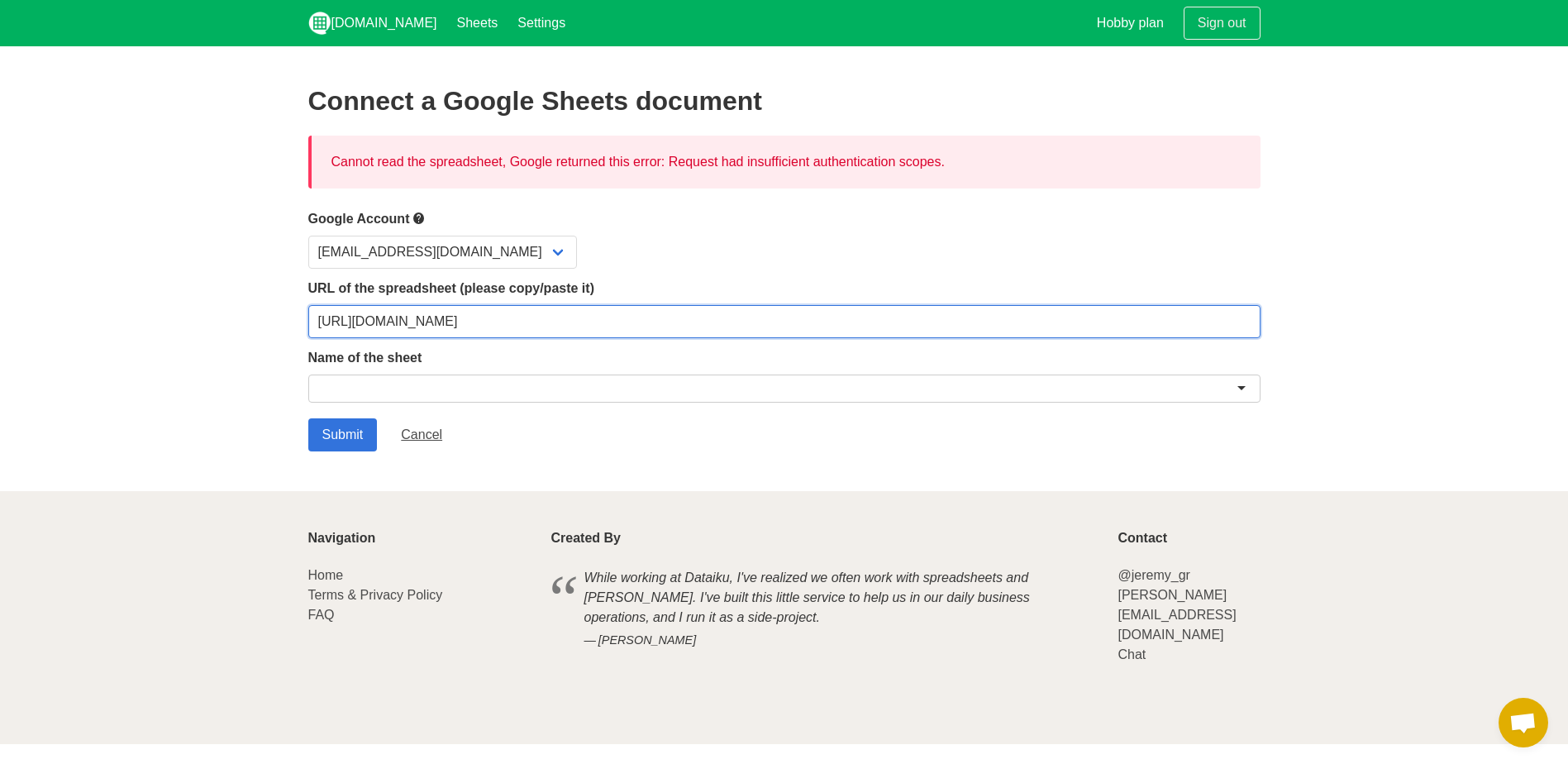
click at [1045, 322] on input "[URL][DOMAIN_NAME]" at bounding box center [784, 321] width 953 height 33
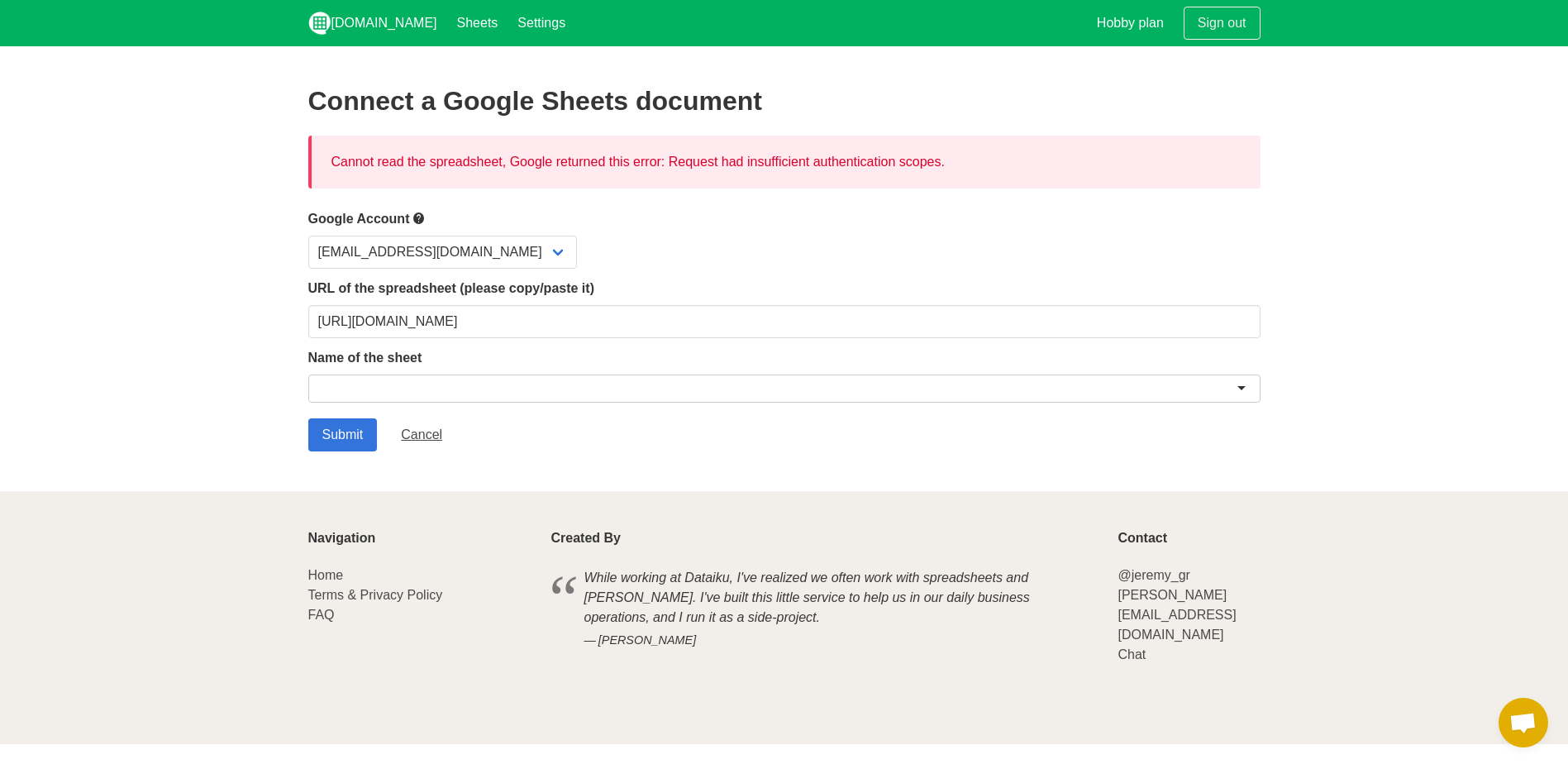
click at [480, 391] on div at bounding box center [784, 388] width 953 height 28
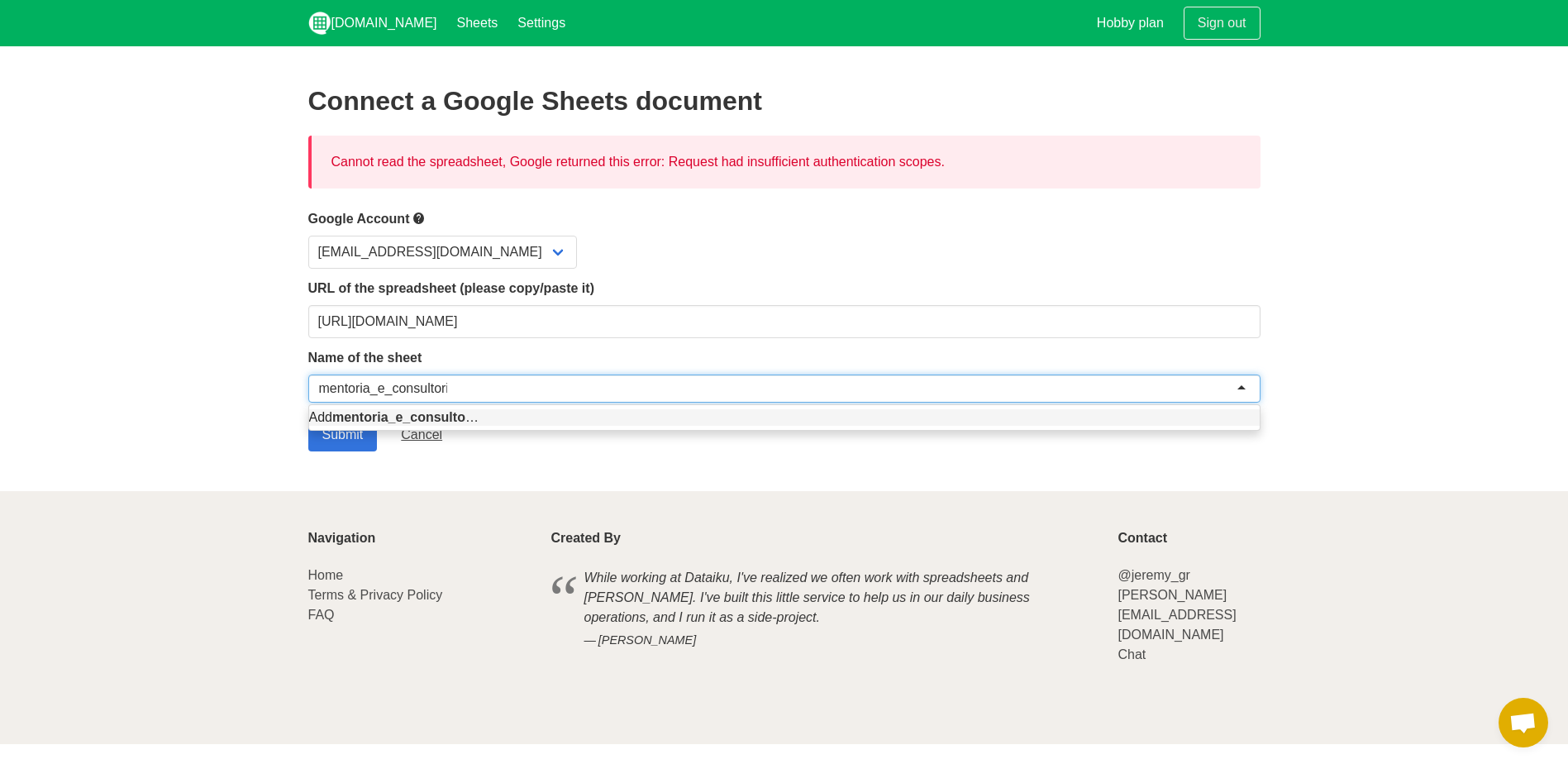
type input "mentoria_e_consultoria"
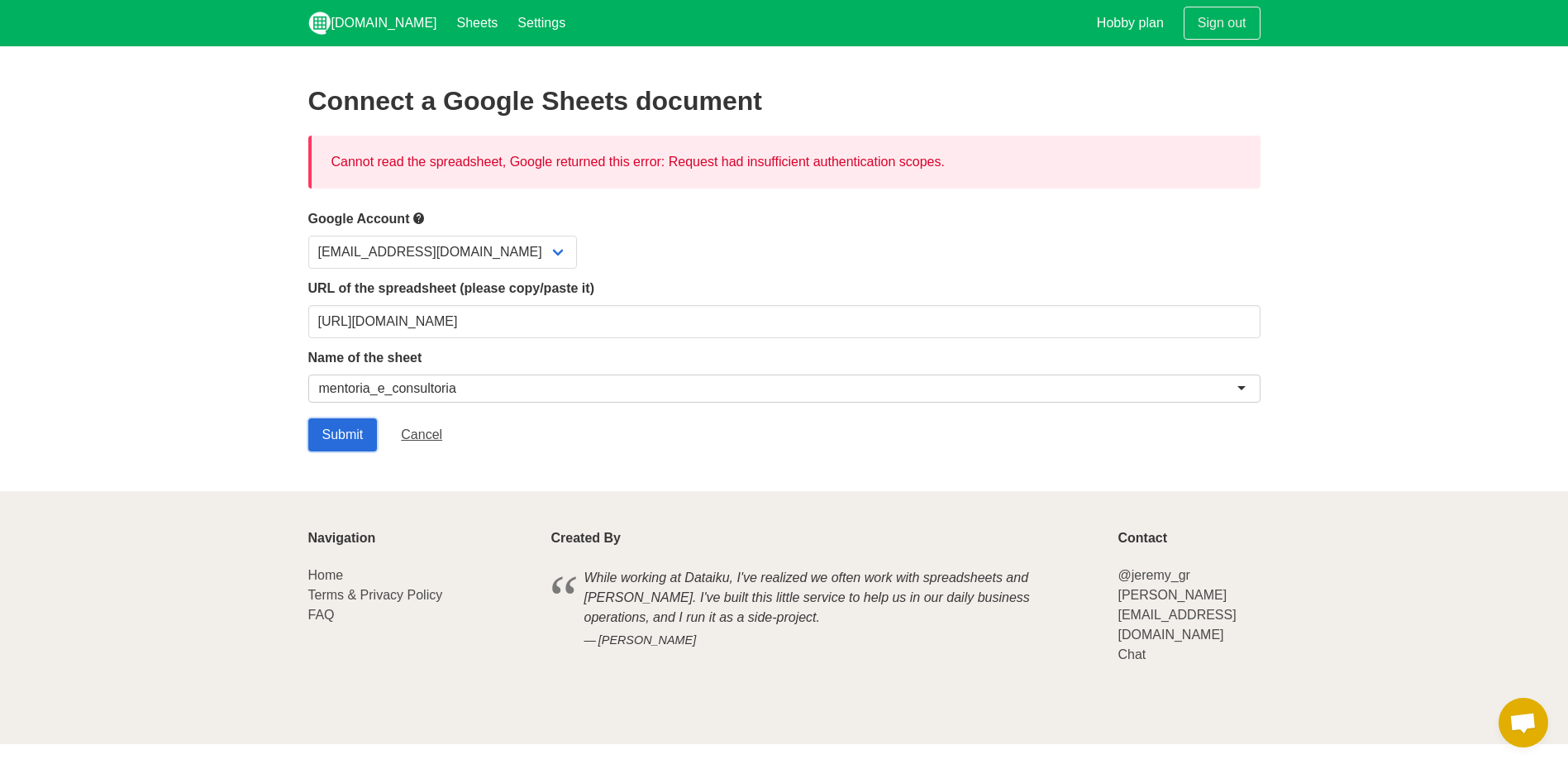
click at [353, 421] on input "Submit" at bounding box center [343, 434] width 70 height 33
click at [508, 29] on link "Settings" at bounding box center [541, 23] width 68 height 46
click at [508, 26] on link "Settings" at bounding box center [541, 23] width 68 height 46
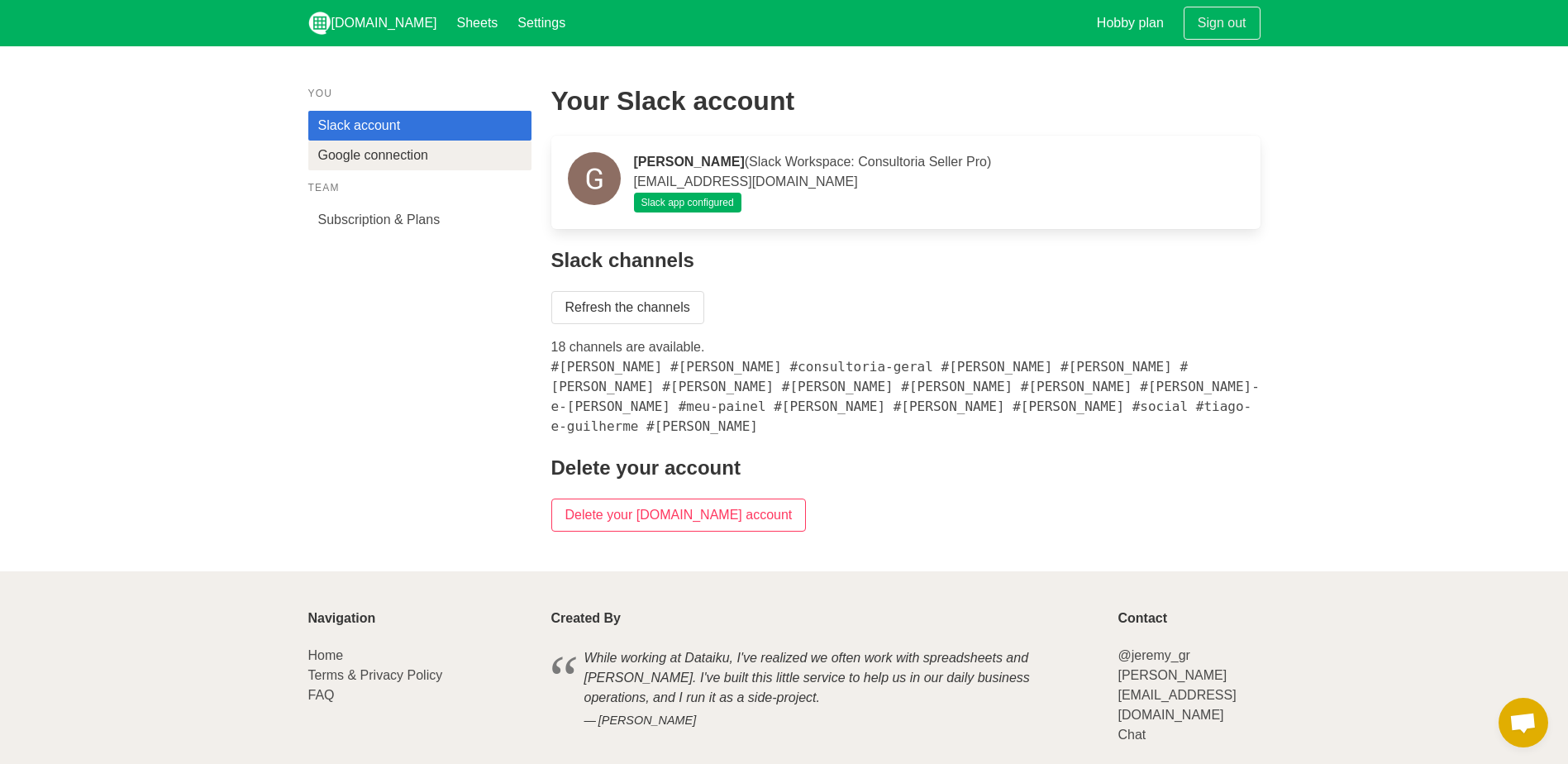
click at [464, 162] on link "Google connection" at bounding box center [419, 155] width 223 height 29
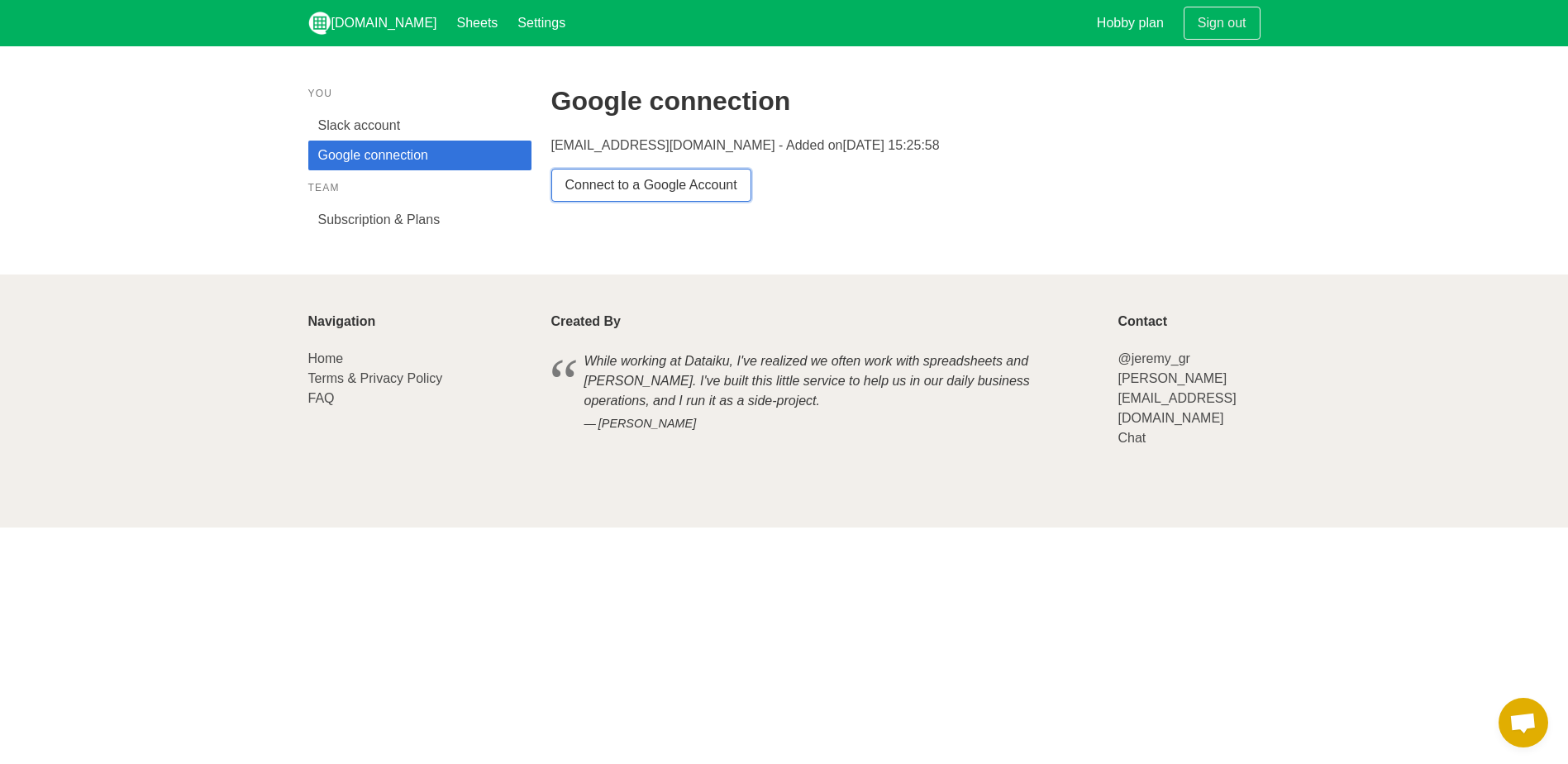
click at [646, 196] on link "Connect to a Google Account" at bounding box center [651, 184] width 200 height 33
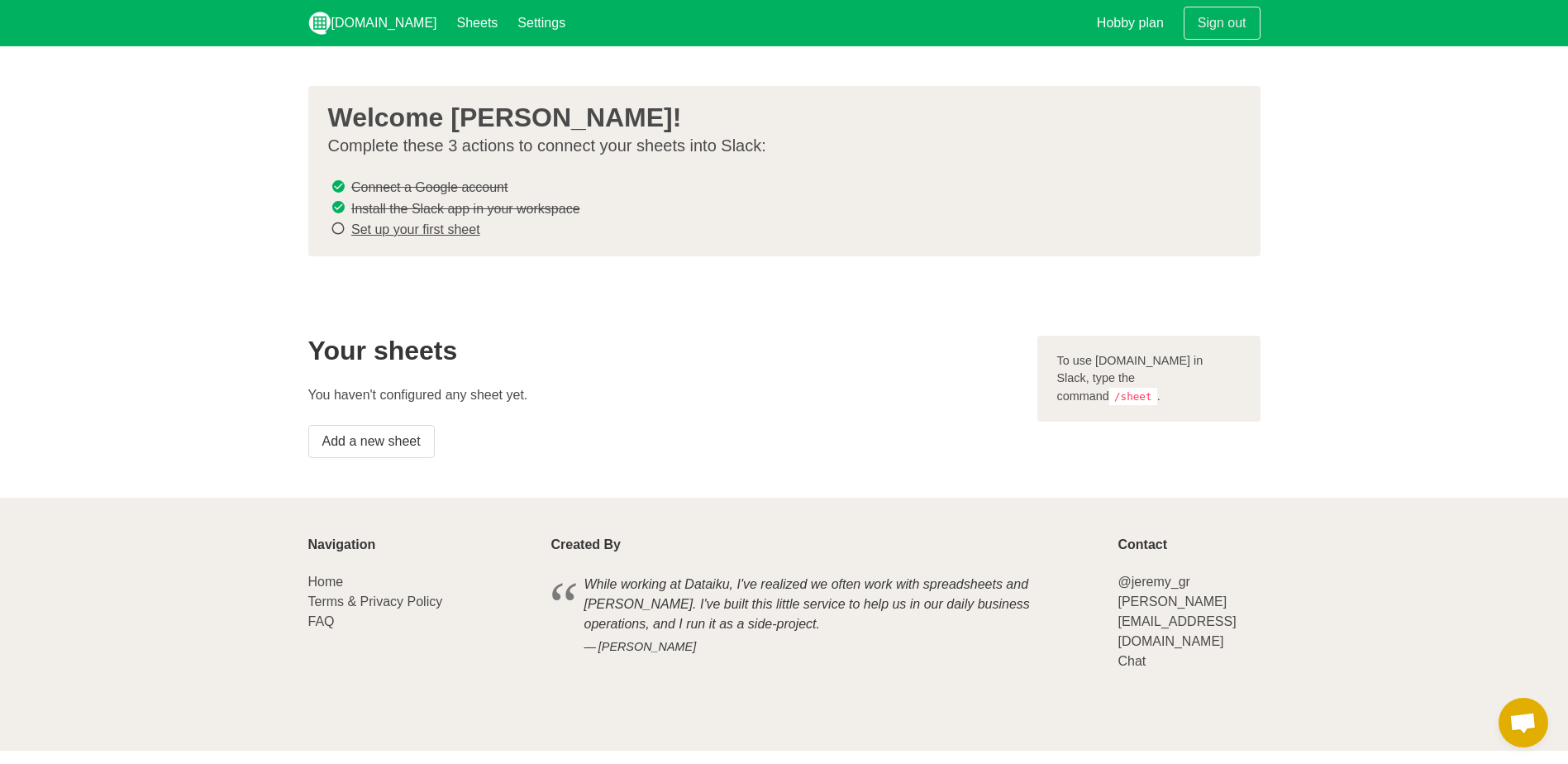
click at [1144, 388] on code "/sheet" at bounding box center [1133, 396] width 48 height 18
